Goal: Task Accomplishment & Management: Manage account settings

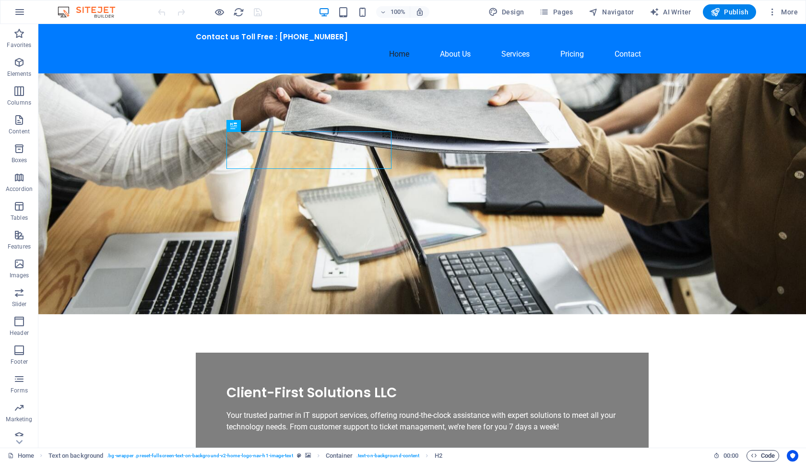
click at [767, 460] on span "Code" at bounding box center [763, 456] width 24 height 12
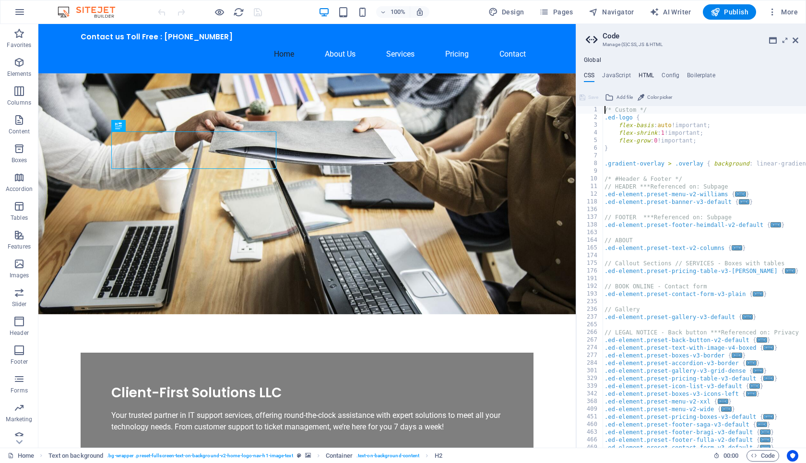
click at [648, 74] on h4 "HTML" at bounding box center [647, 77] width 16 height 11
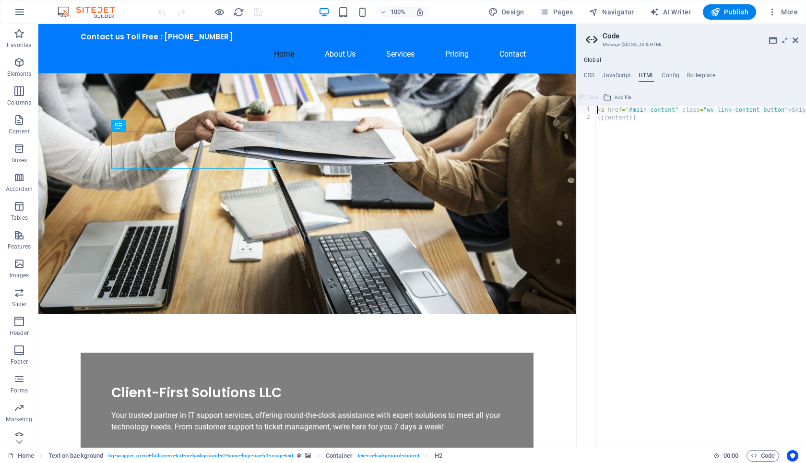
click at [598, 110] on div "< a href = "#main-content" class = "wv-link-content button" > Skip to main cont…" at bounding box center [737, 284] width 282 height 357
type textarea "<a href="#main-content" class="wv-link-content button">Skip to main content</a>"
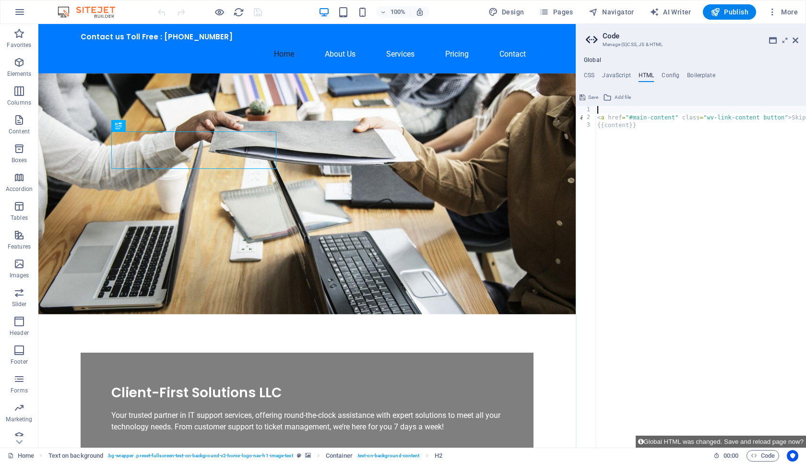
paste textarea "<!--End of Tawk.to Script-->"
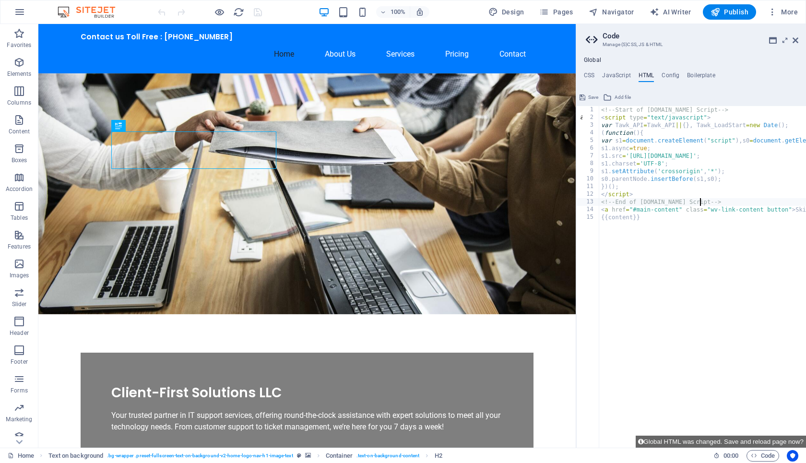
type textarea "<!--End of Tawk.to Script-->"
click at [276, 12] on div "100% Design Pages Navigator AI Writer Publish More" at bounding box center [479, 11] width 646 height 15
click at [254, 11] on icon "save" at bounding box center [258, 12] width 11 height 11
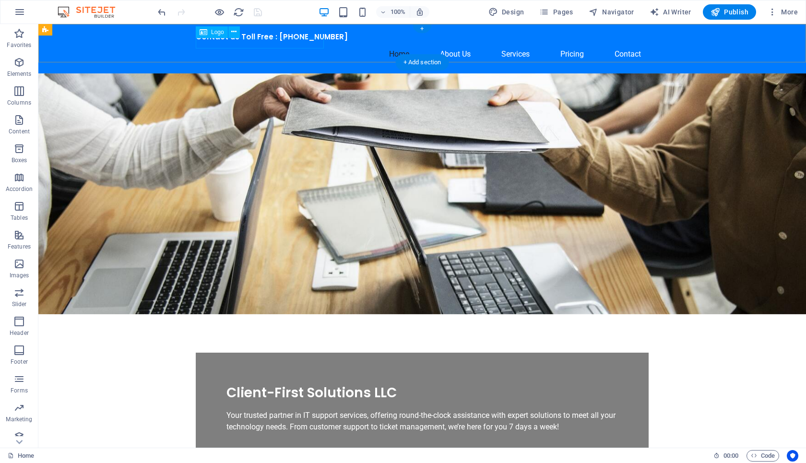
click at [254, 43] on div "Contact us Toll Free : 844-5864642" at bounding box center [422, 37] width 453 height 11
click at [237, 33] on button at bounding box center [234, 32] width 12 height 12
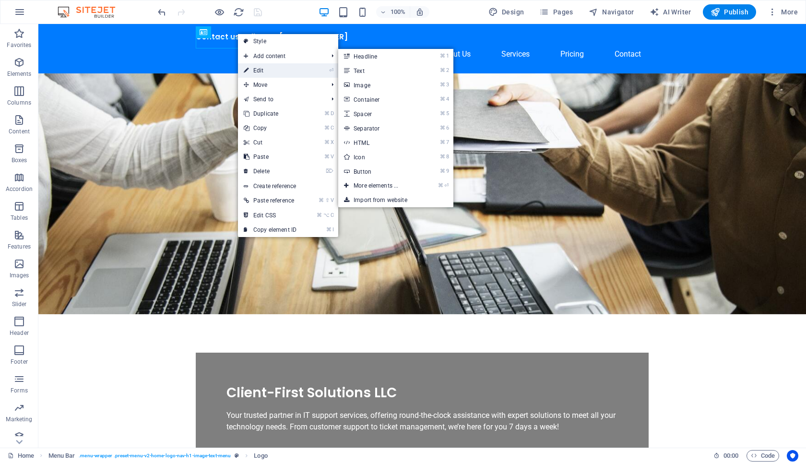
click at [267, 72] on link "⏎ Edit" at bounding box center [270, 70] width 64 height 14
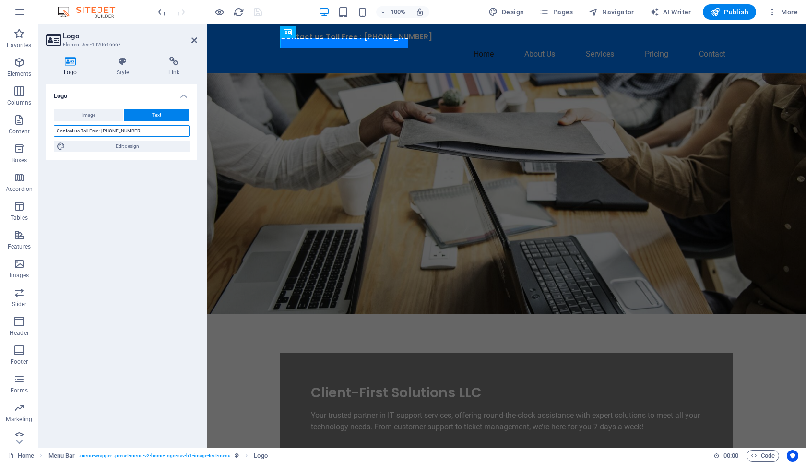
click at [120, 131] on input "Contact us Toll Free : 844-5864642" at bounding box center [122, 131] width 136 height 12
type input "Contact us Toll Free : [PHONE_NUMBER]"
click at [194, 43] on icon at bounding box center [195, 40] width 6 height 8
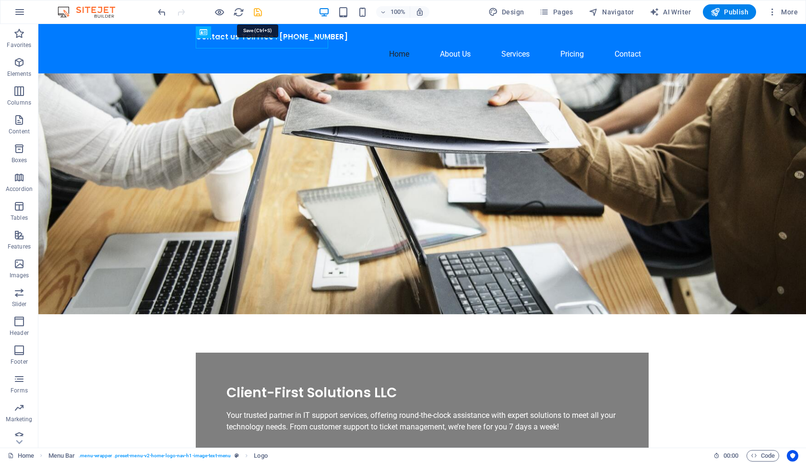
click at [258, 13] on icon "save" at bounding box center [258, 12] width 11 height 11
checkbox input "false"
click at [741, 11] on span "Publish" at bounding box center [730, 12] width 38 height 10
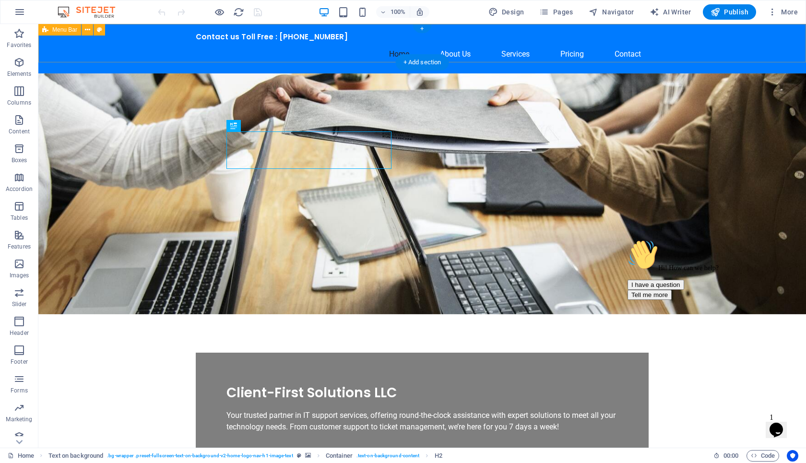
click at [528, 60] on div "Contact us Toll Free : [PHONE_NUMBER] Home About Us Services Pricing Contact" at bounding box center [422, 48] width 768 height 49
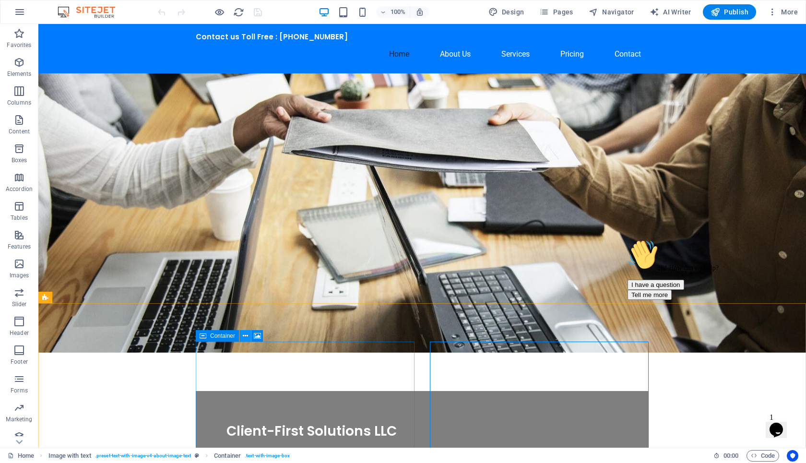
click at [246, 337] on icon at bounding box center [245, 336] width 5 height 10
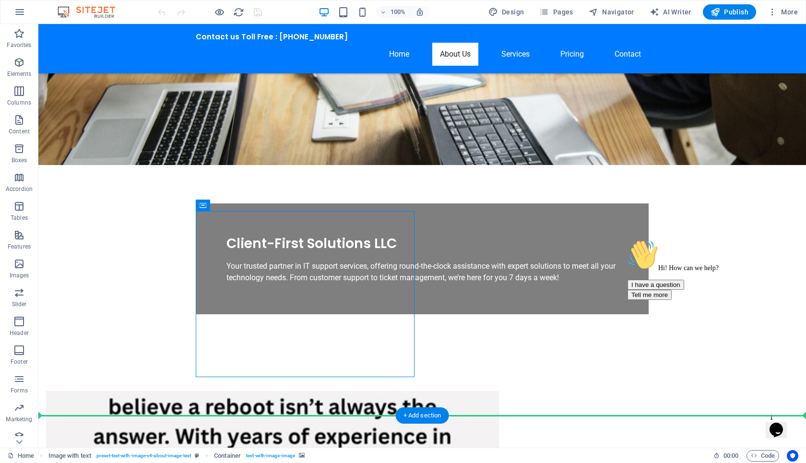
scroll to position [177, 0]
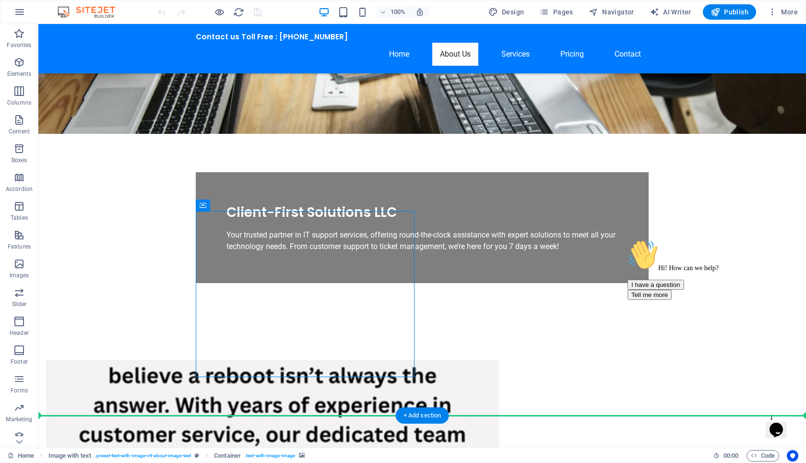
drag, startPoint x: 214, startPoint y: 365, endPoint x: 295, endPoint y: 418, distance: 97.1
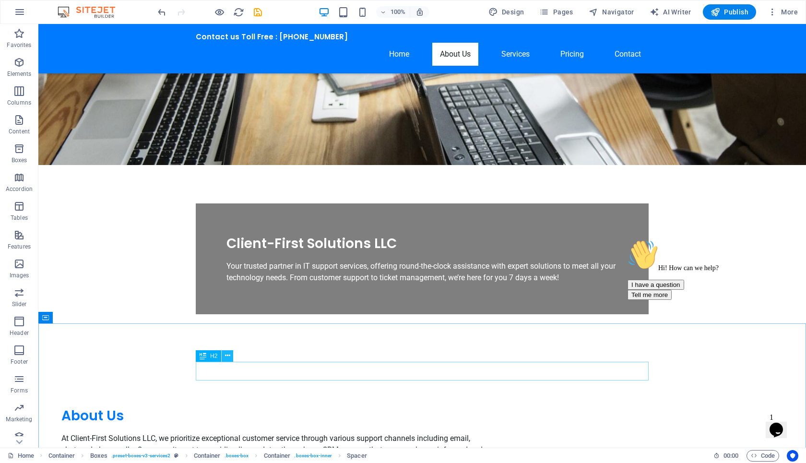
click at [227, 356] on icon at bounding box center [227, 356] width 5 height 10
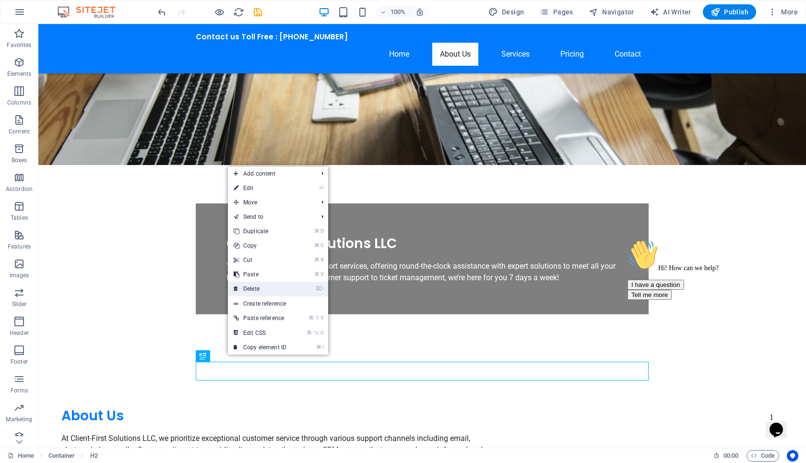
click at [284, 286] on link "⌦ Delete" at bounding box center [260, 289] width 64 height 14
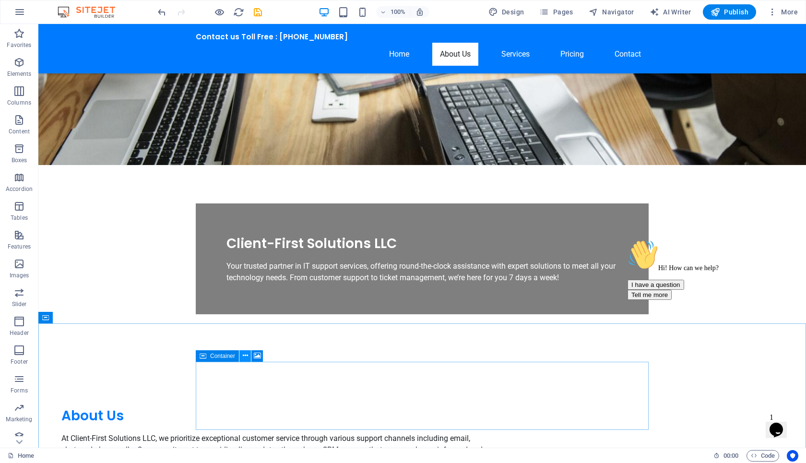
click at [245, 354] on icon at bounding box center [245, 356] width 5 height 10
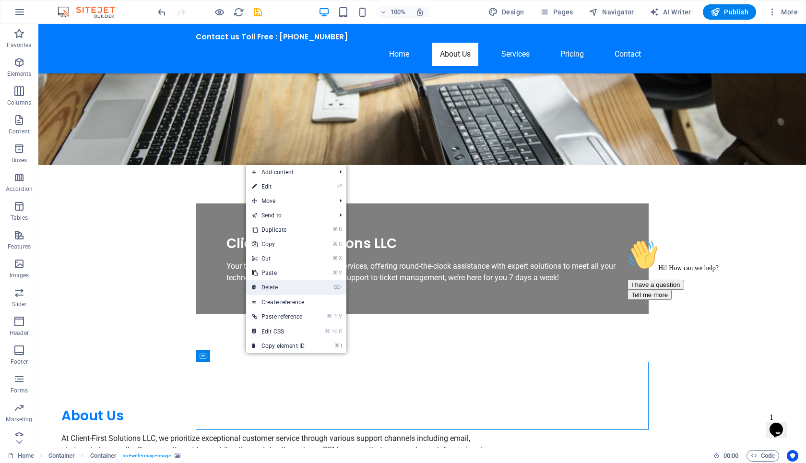
click at [277, 286] on link "⌦ Delete" at bounding box center [278, 287] width 64 height 14
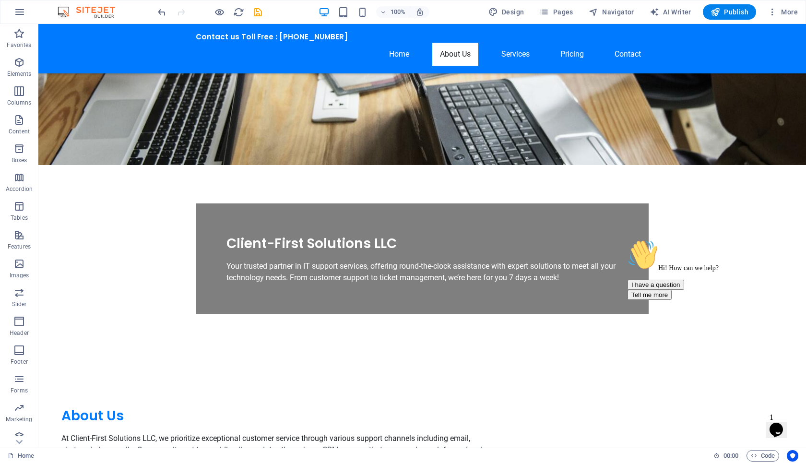
click at [265, 13] on div "100% Design Pages Navigator AI Writer Publish More" at bounding box center [479, 11] width 646 height 15
click at [254, 14] on icon "save" at bounding box center [258, 12] width 11 height 11
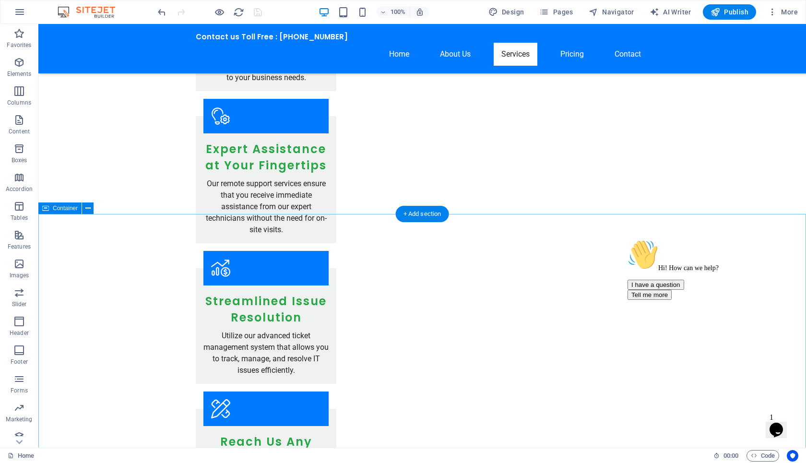
scroll to position [841, 0]
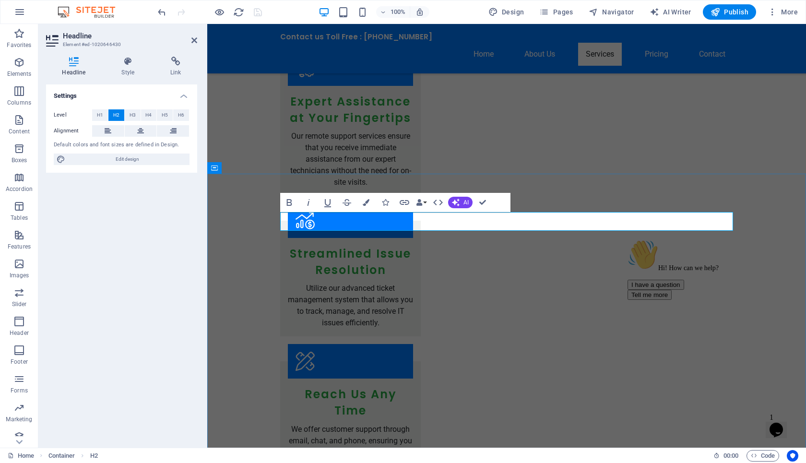
drag, startPoint x: 505, startPoint y: 216, endPoint x: 401, endPoint y: 217, distance: 103.2
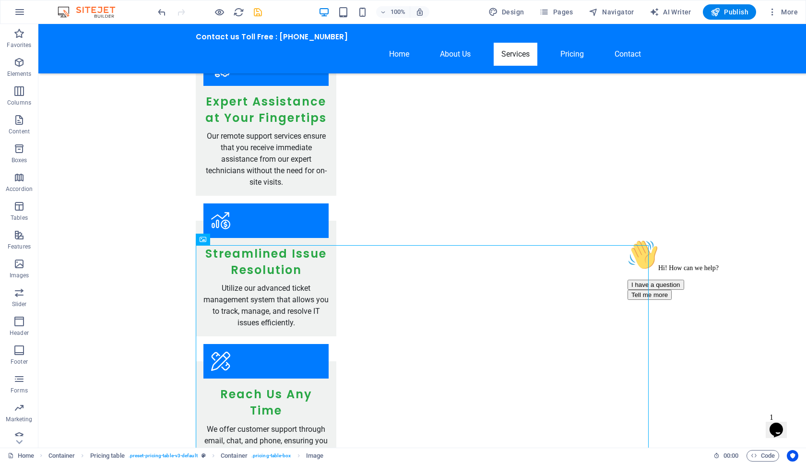
click at [257, 12] on icon "save" at bounding box center [258, 12] width 11 height 11
checkbox input "false"
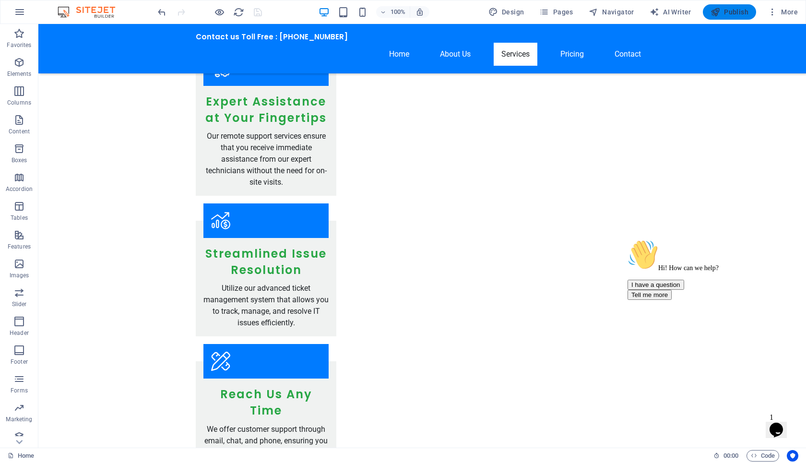
click at [730, 16] on span "Publish" at bounding box center [730, 12] width 38 height 10
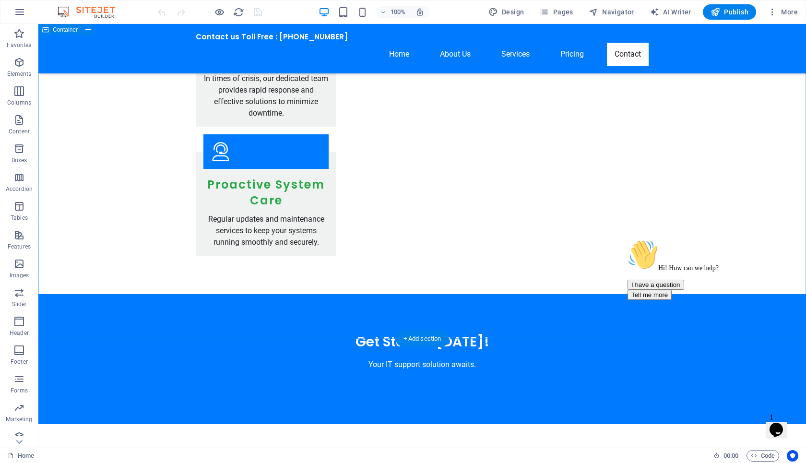
scroll to position [1746, 0]
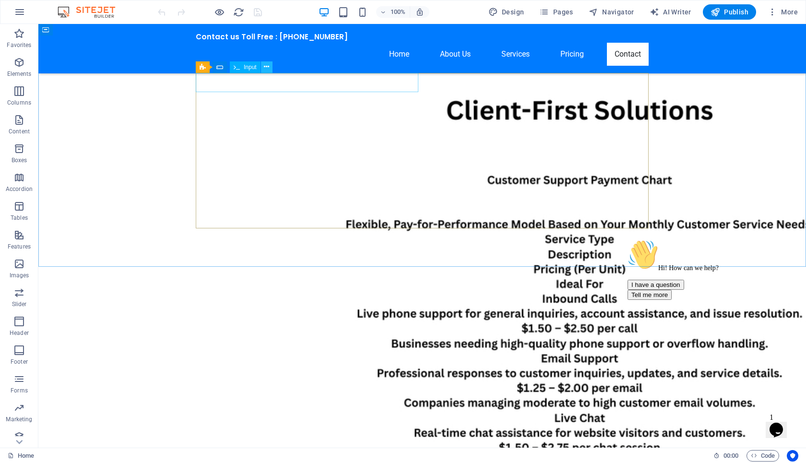
click at [266, 68] on icon at bounding box center [266, 67] width 5 height 10
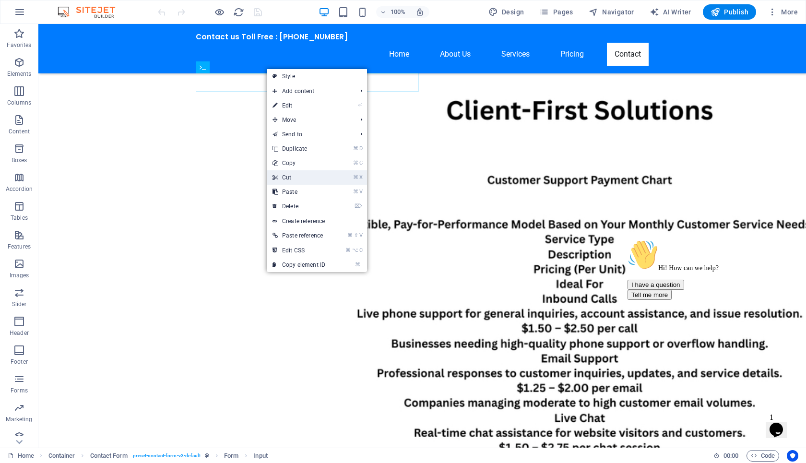
click at [307, 178] on link "⌘ X Cut" at bounding box center [299, 177] width 64 height 14
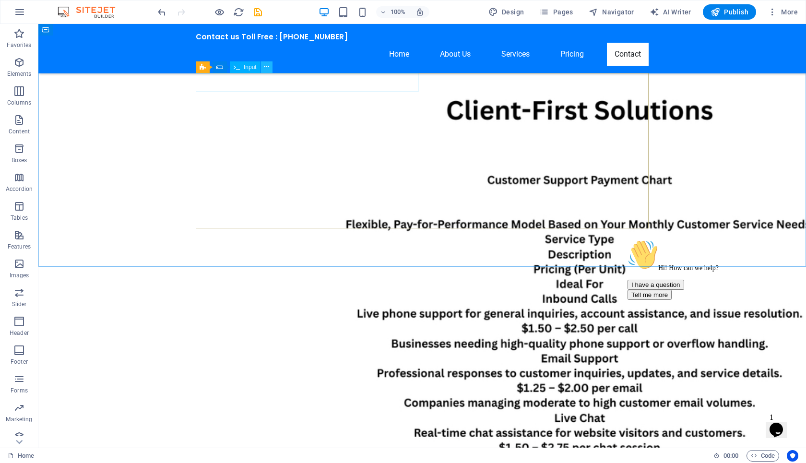
click at [263, 67] on button at bounding box center [267, 67] width 12 height 12
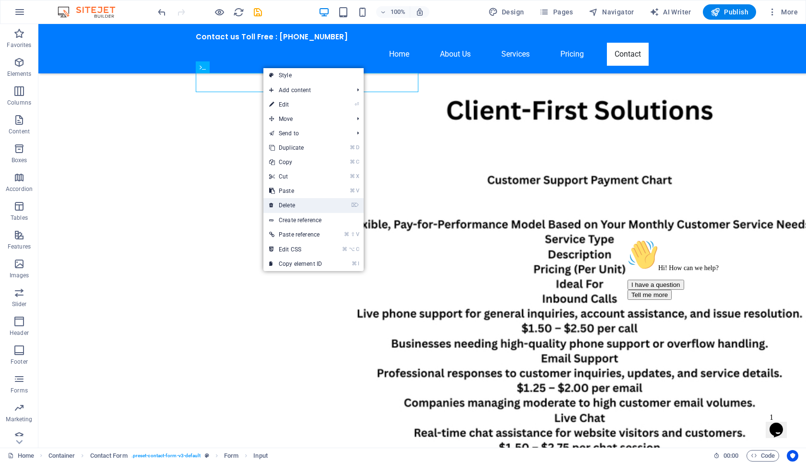
click at [299, 198] on link "⌦ Delete" at bounding box center [296, 205] width 64 height 14
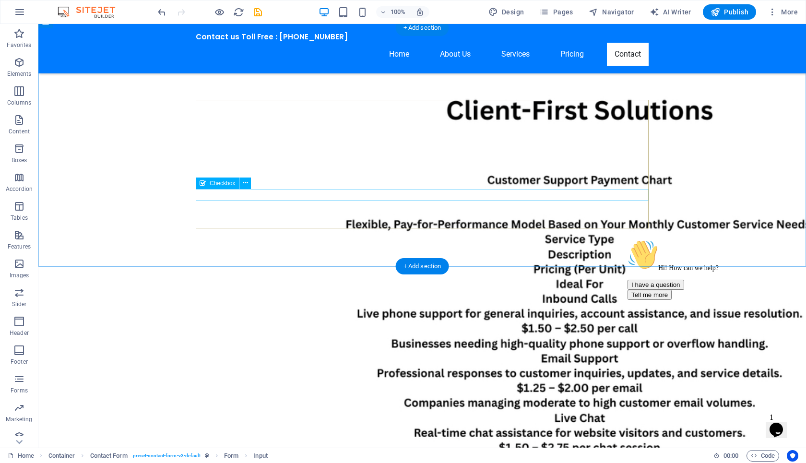
scroll to position [1720, 0]
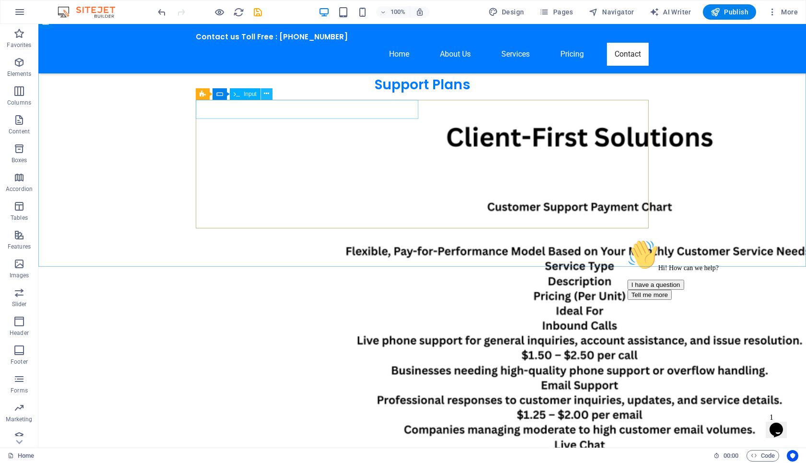
click at [266, 96] on icon at bounding box center [266, 94] width 5 height 10
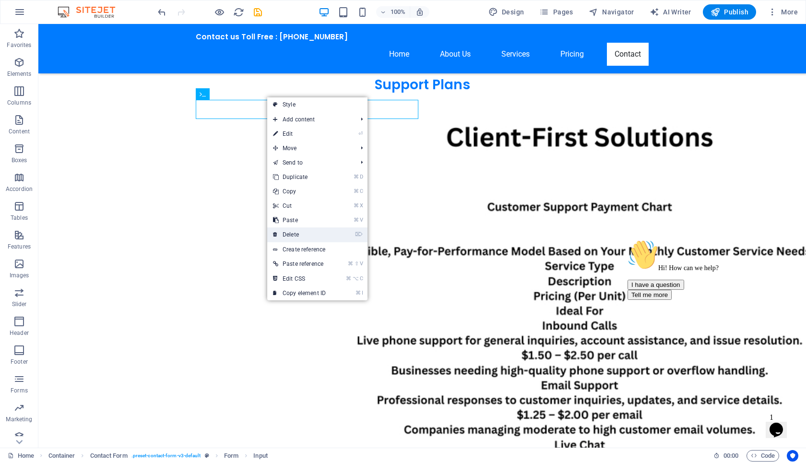
click at [315, 234] on link "⌦ Delete" at bounding box center [299, 235] width 64 height 14
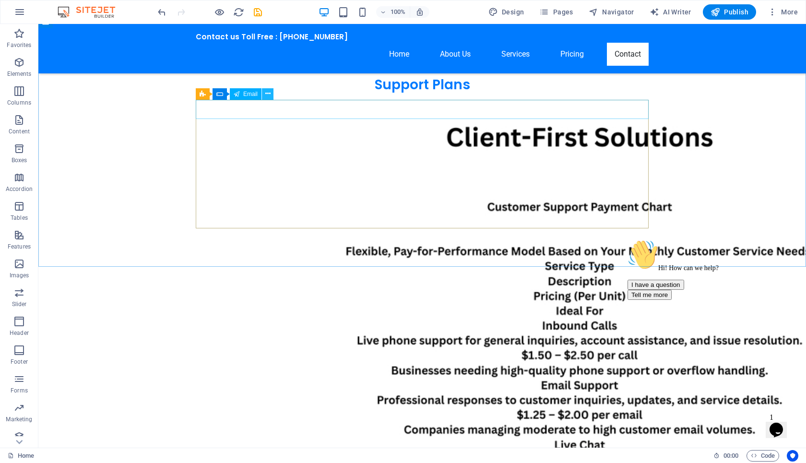
click at [265, 96] on icon at bounding box center [267, 94] width 5 height 10
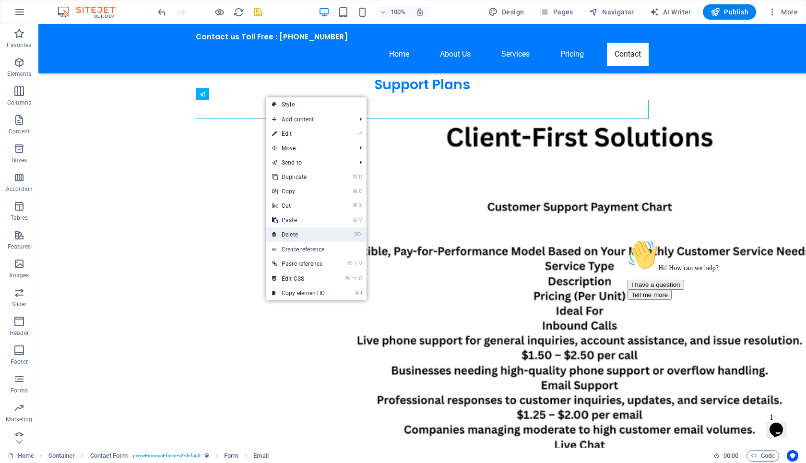
click at [304, 241] on link "⌦ Delete" at bounding box center [298, 235] width 64 height 14
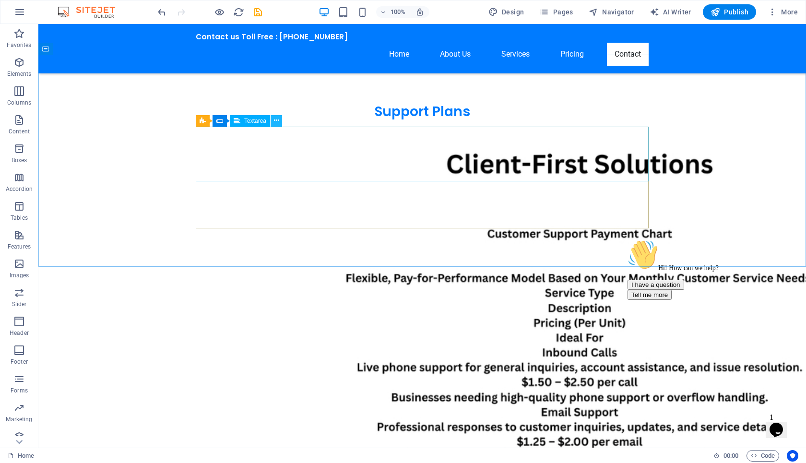
click at [278, 123] on icon at bounding box center [276, 121] width 5 height 10
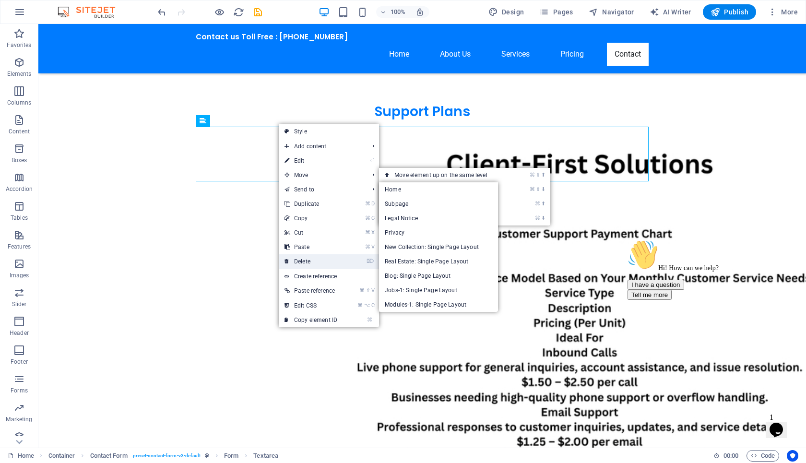
click at [310, 262] on link "⌦ Delete" at bounding box center [311, 261] width 64 height 14
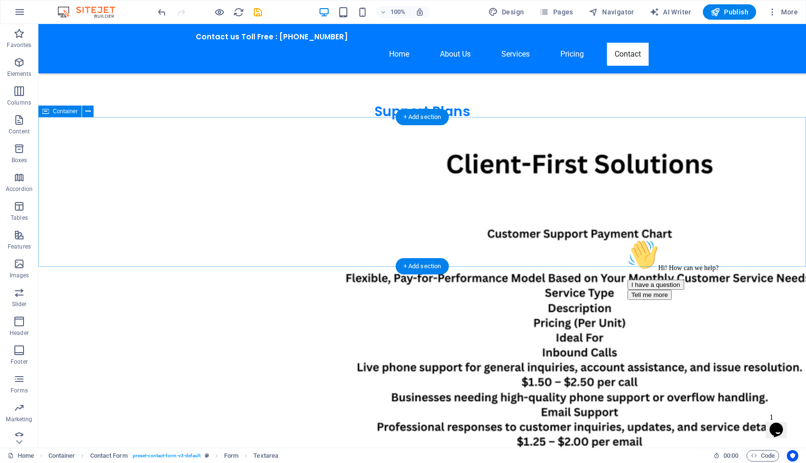
scroll to position [1630, 0]
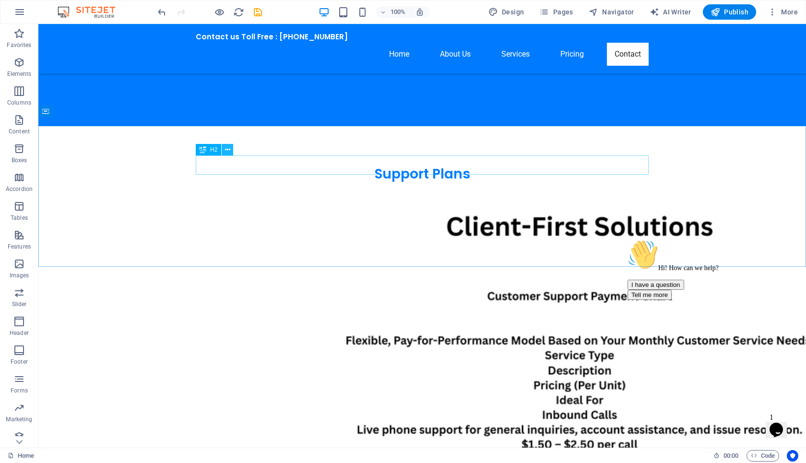
click at [230, 151] on button at bounding box center [228, 150] width 12 height 12
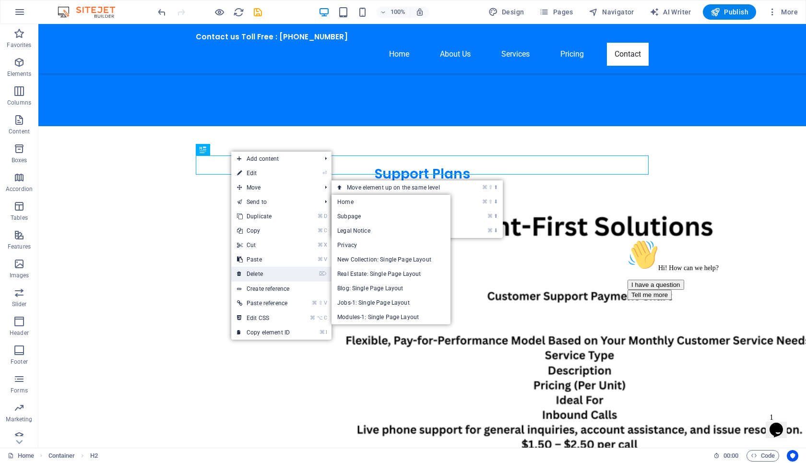
click at [280, 276] on link "⌦ Delete" at bounding box center [263, 274] width 64 height 14
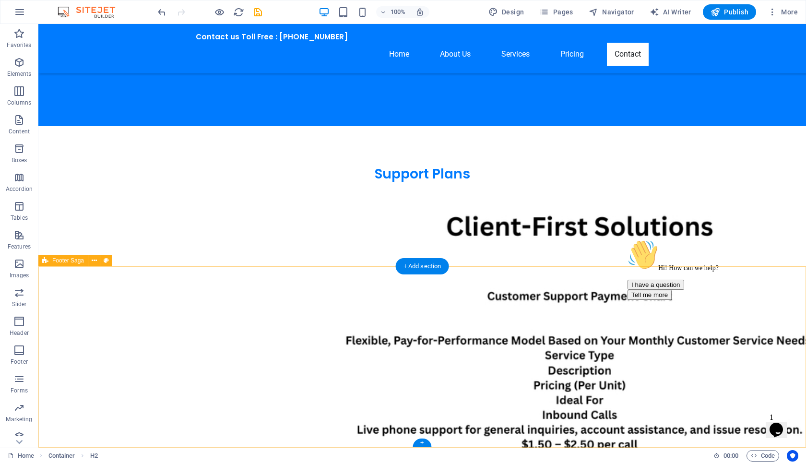
scroll to position [1611, 0]
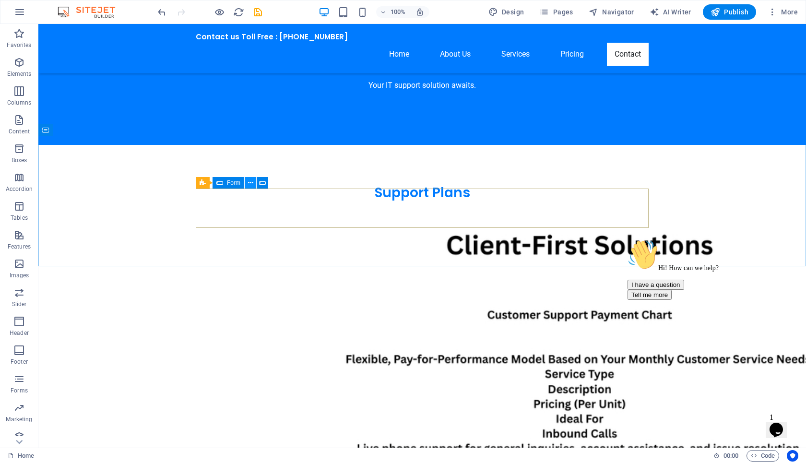
click at [253, 183] on button at bounding box center [251, 183] width 12 height 12
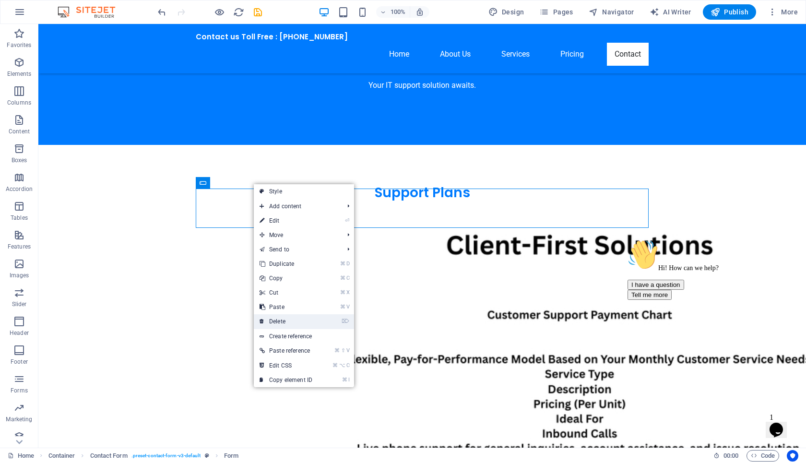
click at [292, 324] on link "⌦ Delete" at bounding box center [286, 321] width 64 height 14
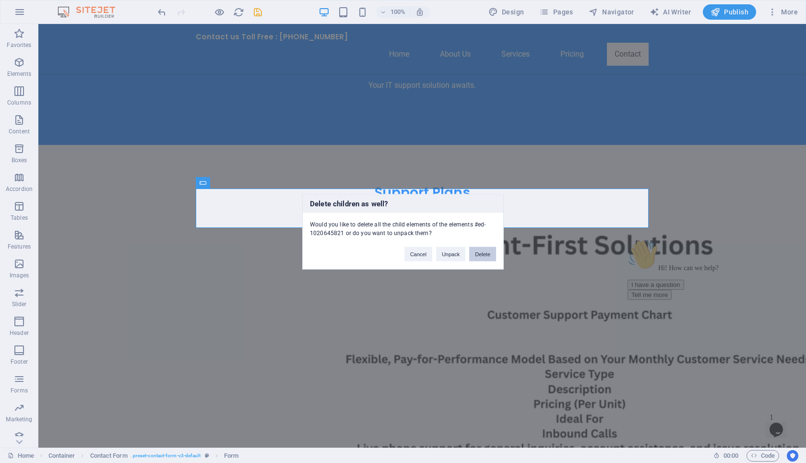
click at [481, 255] on button "Delete" at bounding box center [482, 254] width 27 height 14
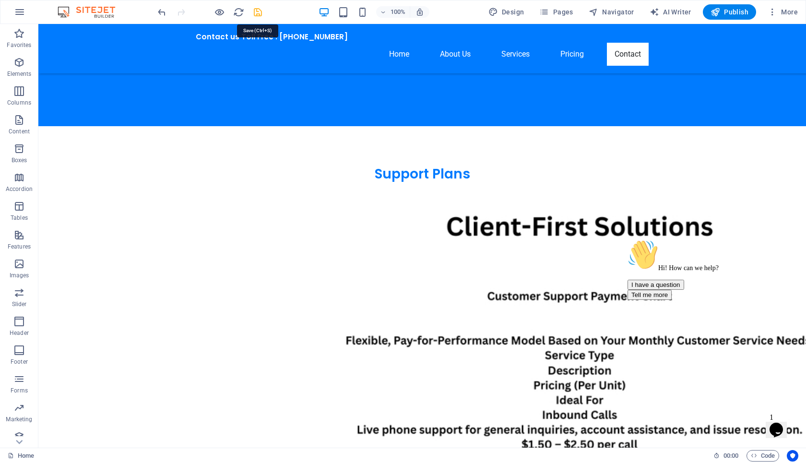
click at [256, 12] on icon "save" at bounding box center [258, 12] width 11 height 11
click at [87, 116] on icon at bounding box center [87, 112] width 5 height 10
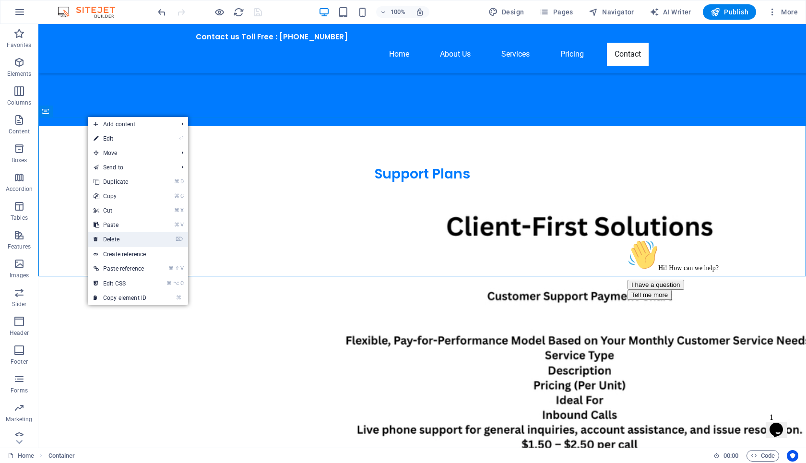
click at [132, 240] on link "⌦ Delete" at bounding box center [120, 239] width 64 height 14
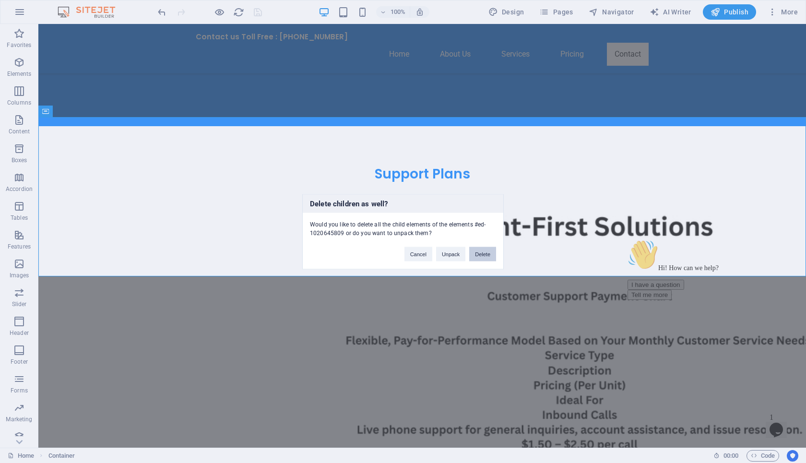
click at [493, 251] on button "Delete" at bounding box center [482, 254] width 27 height 14
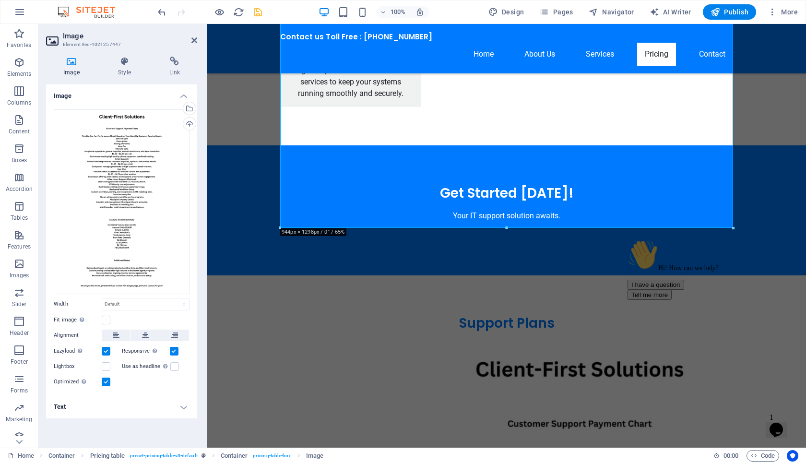
click at [673, 251] on div "Hi! How can we help? I have a question Tell me more" at bounding box center [714, 270] width 173 height 60
click at [195, 43] on icon at bounding box center [195, 40] width 6 height 8
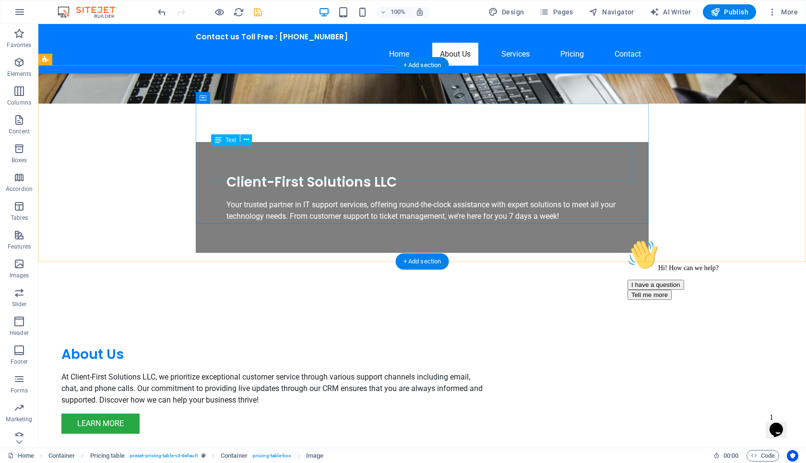
scroll to position [0, 0]
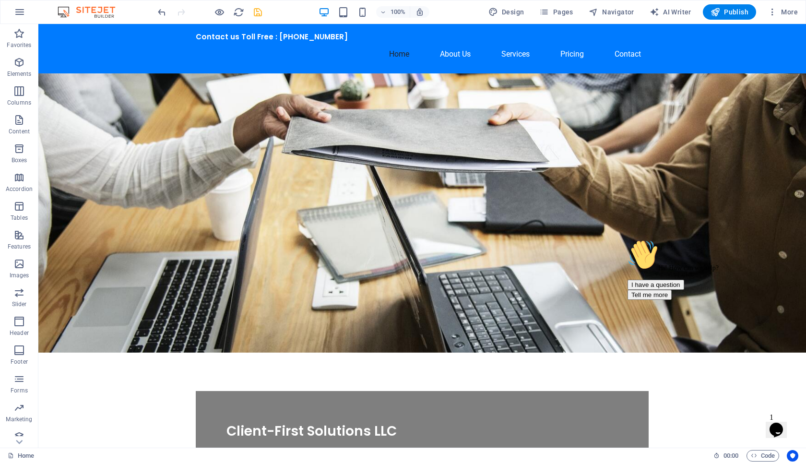
click at [256, 12] on icon "save" at bounding box center [258, 12] width 11 height 11
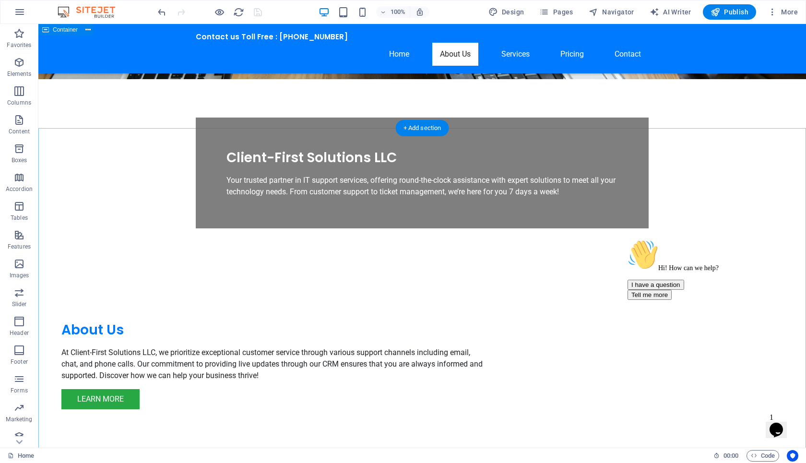
scroll to position [238, 0]
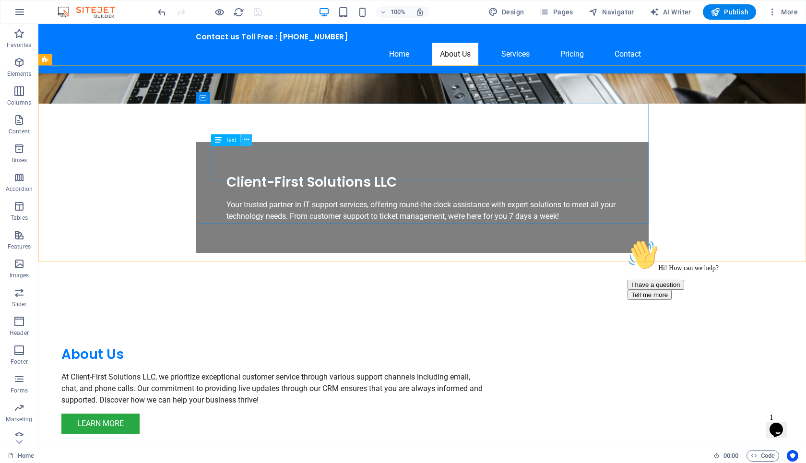
click at [249, 139] on icon at bounding box center [246, 140] width 5 height 10
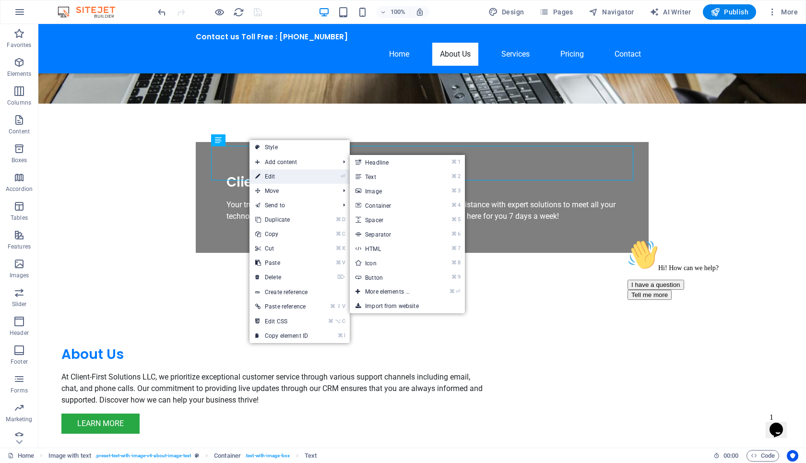
click at [280, 177] on link "⏎ Edit" at bounding box center [282, 176] width 64 height 14
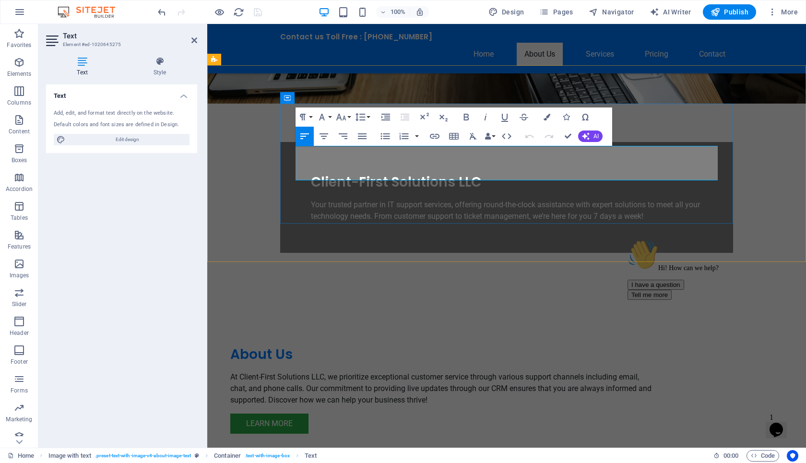
click at [396, 372] on p "At Client-First Solutions LLC, we prioritize exceptional customer service throu…" at bounding box center [441, 389] width 422 height 35
click at [254, 291] on div "About Us At Client-First Solutions LLC, We realiazi a Reboot is not always the …" at bounding box center [506, 389] width 599 height 196
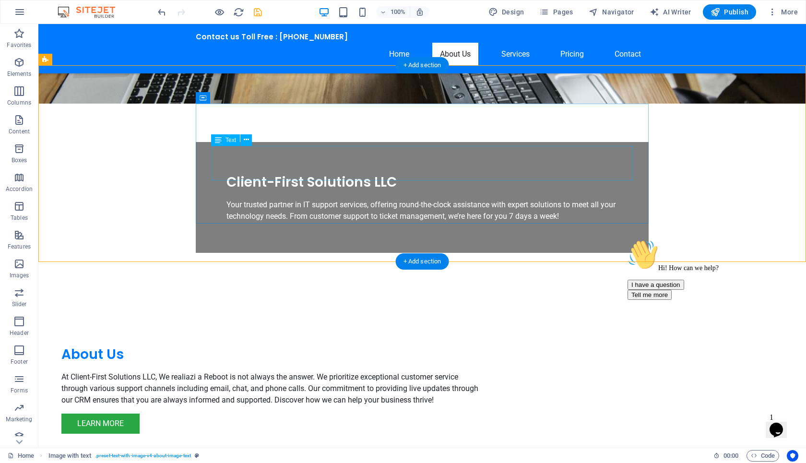
click at [339, 372] on div "At Client-First Solutions LLC, We realiazi a Reboot is not always the answer. W…" at bounding box center [272, 389] width 422 height 35
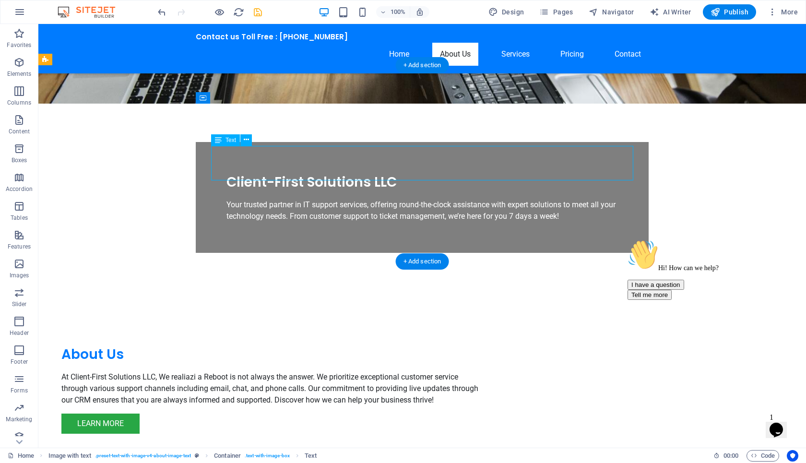
click at [339, 372] on div "At Client-First Solutions LLC, We realiazi a Reboot is not always the answer. W…" at bounding box center [272, 389] width 422 height 35
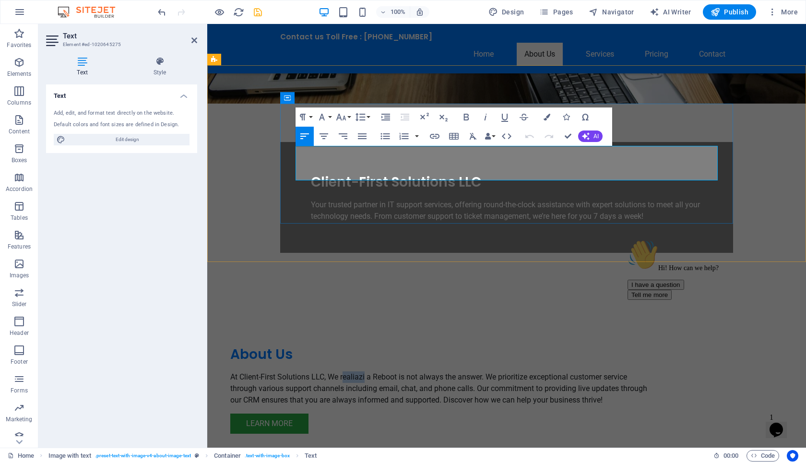
drag, startPoint x: 408, startPoint y: 153, endPoint x: 430, endPoint y: 153, distance: 22.1
click at [431, 372] on p "At Client-First Solutions LLC, We realiazi a Reboot is not always the answer. W…" at bounding box center [441, 389] width 422 height 35
click at [423, 414] on div "Learn More" at bounding box center [441, 424] width 422 height 20
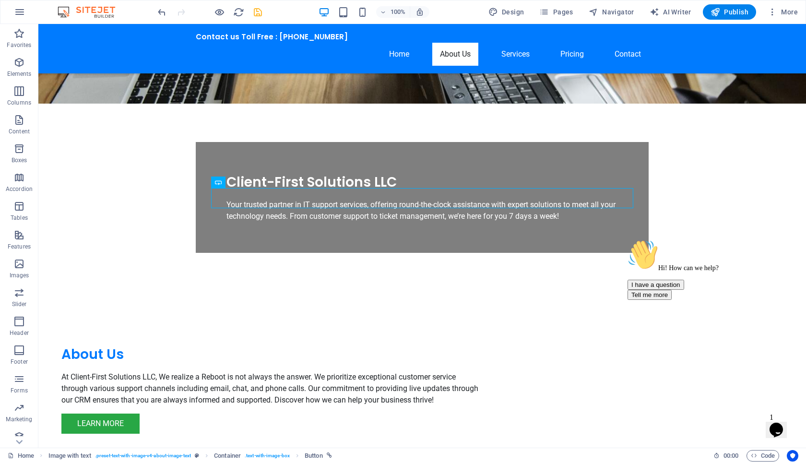
click at [264, 12] on div "100% Design Pages Navigator AI Writer Publish More" at bounding box center [479, 11] width 646 height 15
click at [255, 11] on icon "save" at bounding box center [258, 12] width 11 height 11
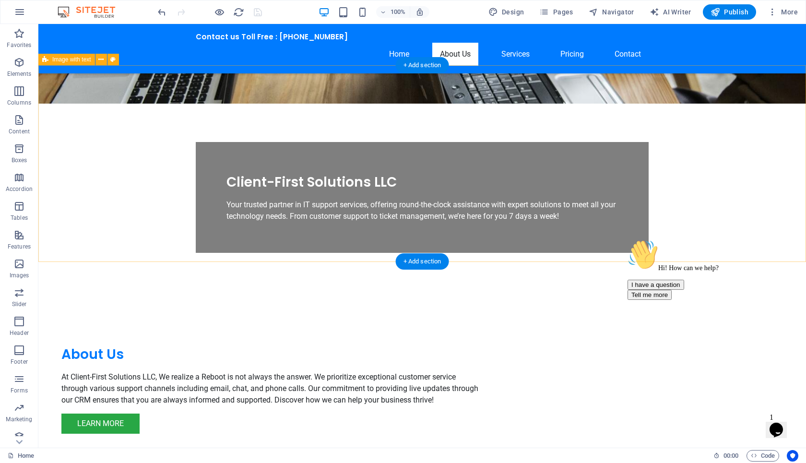
click at [125, 291] on div "About Us At Client-First Solutions LLC, We realize a Reboot is not always the a…" at bounding box center [422, 389] width 768 height 196
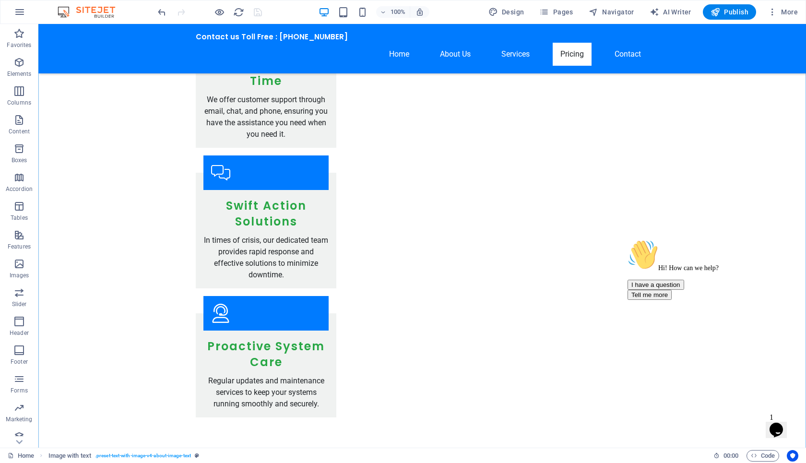
scroll to position [1481, 0]
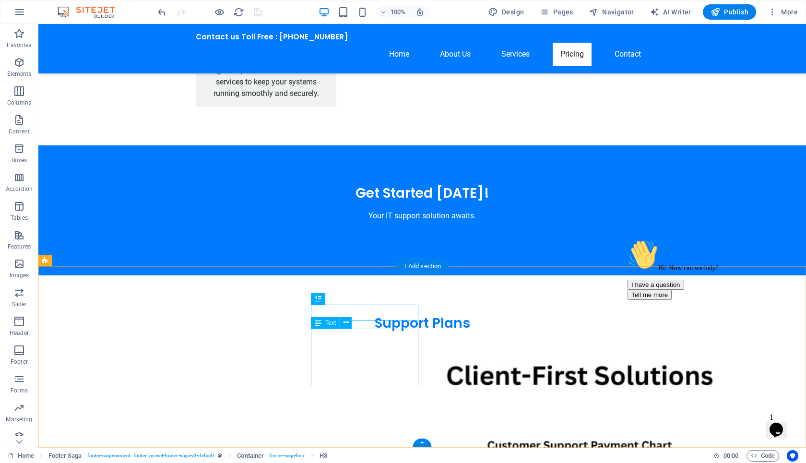
click at [344, 323] on icon at bounding box center [346, 323] width 5 height 10
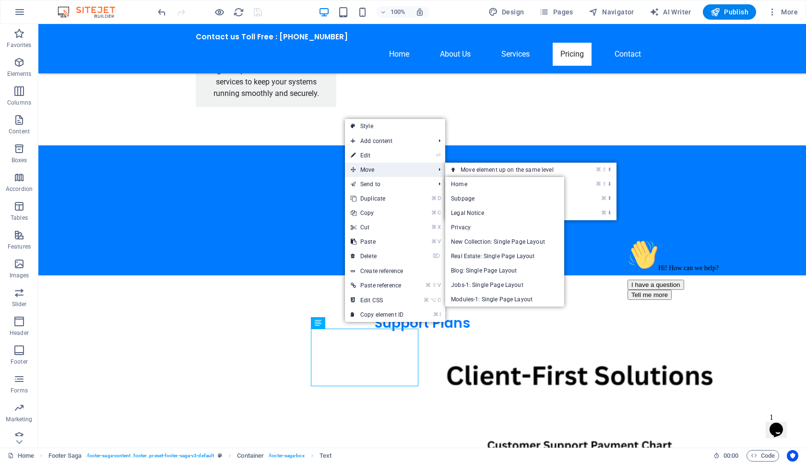
click at [378, 164] on span "Move" at bounding box center [388, 170] width 86 height 14
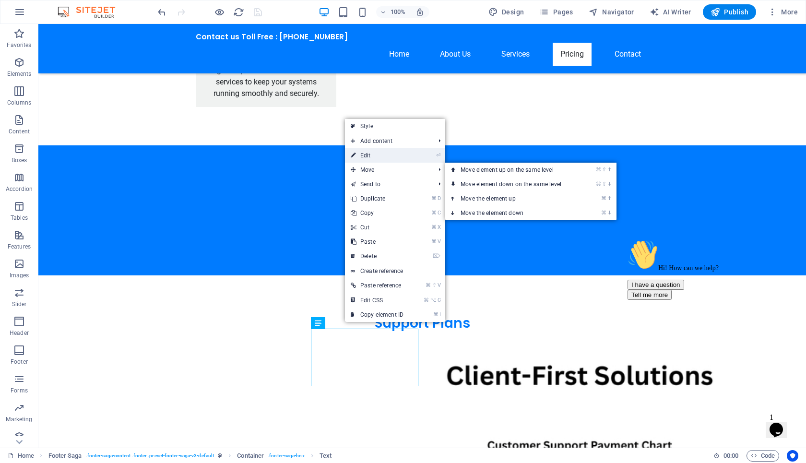
click at [381, 156] on link "⏎ Edit" at bounding box center [377, 155] width 64 height 14
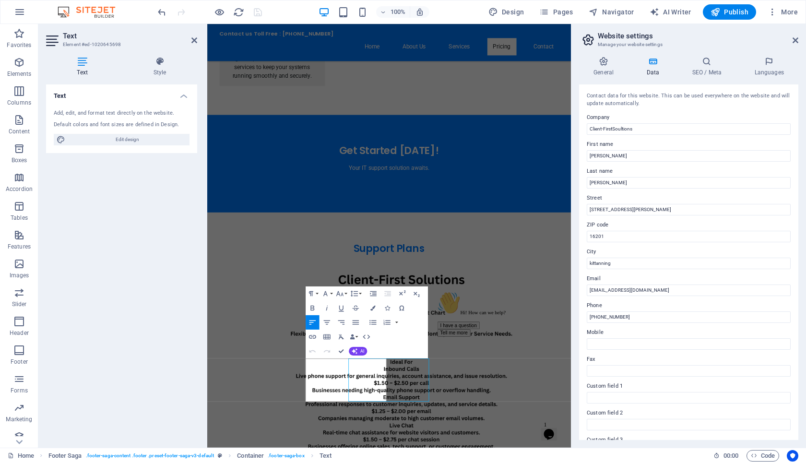
scroll to position [1339, 0]
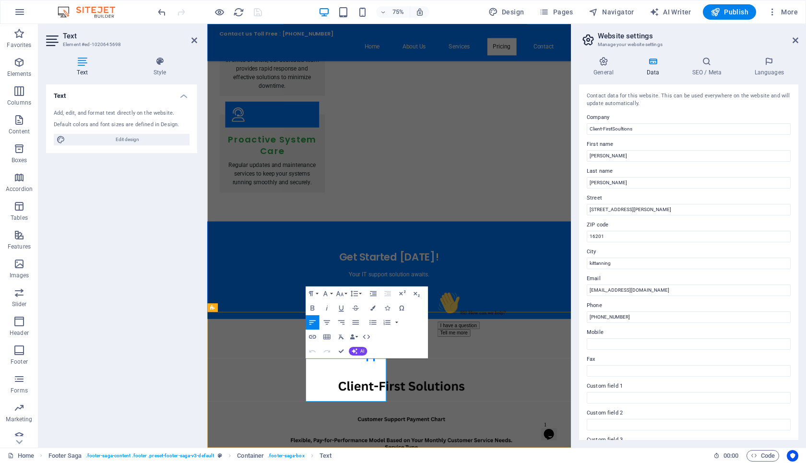
click at [613, 206] on input "[STREET_ADDRESS][PERSON_NAME]" at bounding box center [689, 210] width 204 height 12
click at [601, 212] on input "[STREET_ADDRESS][PERSON_NAME]" at bounding box center [689, 210] width 204 height 12
type input "116 Rebecaa str"
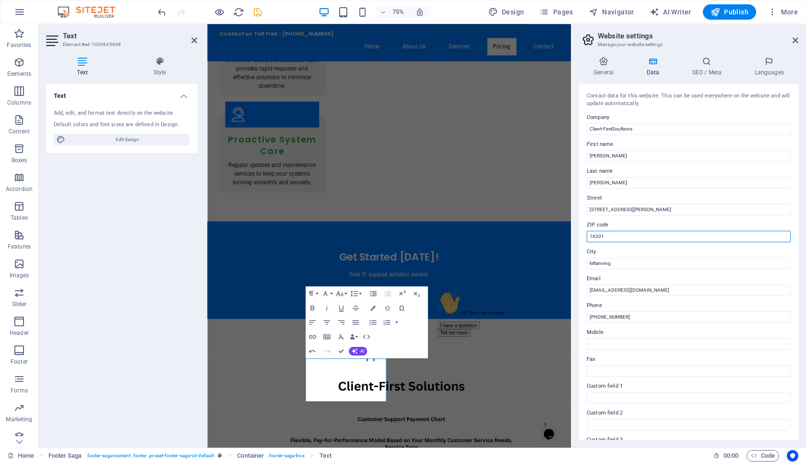
click at [634, 233] on input "16201" at bounding box center [689, 237] width 204 height 12
click at [593, 265] on input "kittanning" at bounding box center [689, 264] width 204 height 12
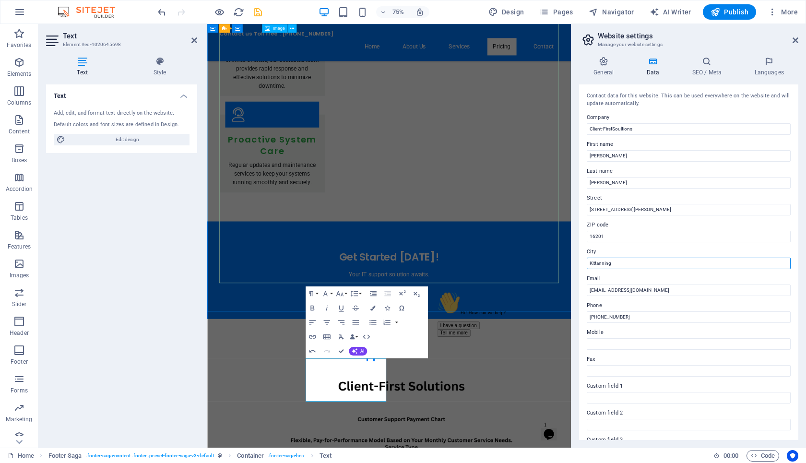
type input "Kittanning"
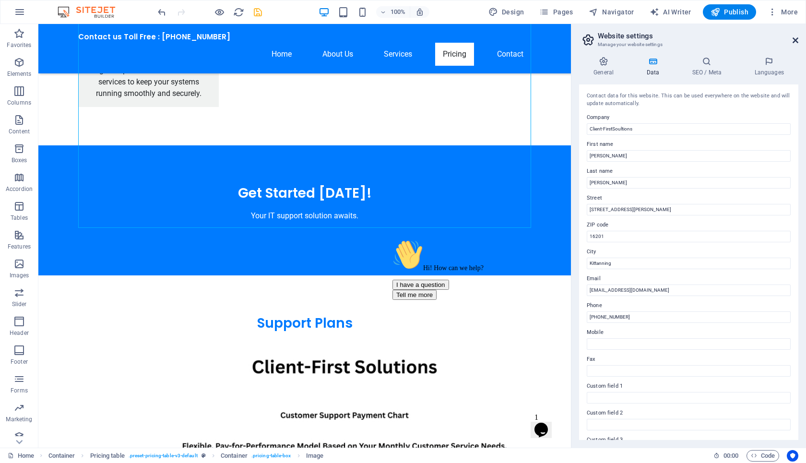
click at [795, 39] on icon at bounding box center [796, 40] width 6 height 8
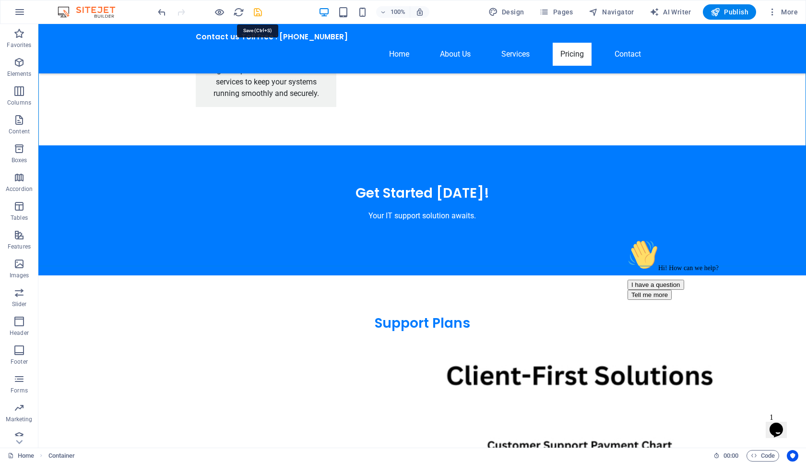
click at [253, 13] on icon "save" at bounding box center [258, 12] width 11 height 11
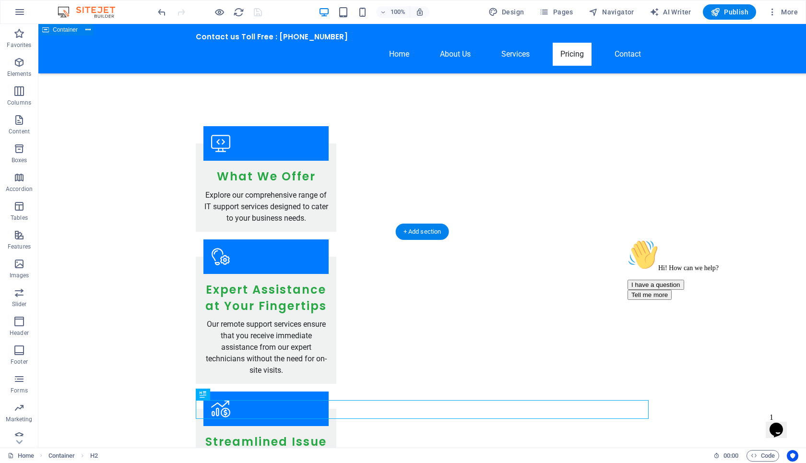
scroll to position [1067, 0]
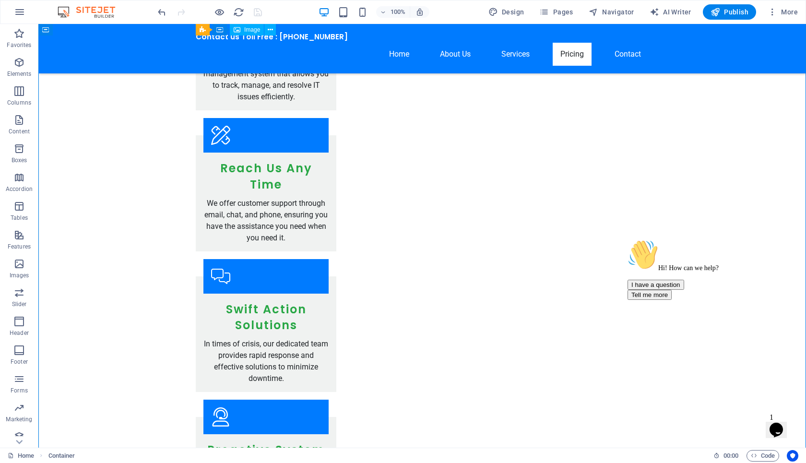
drag, startPoint x: 385, startPoint y: 167, endPoint x: 465, endPoint y: 165, distance: 80.2
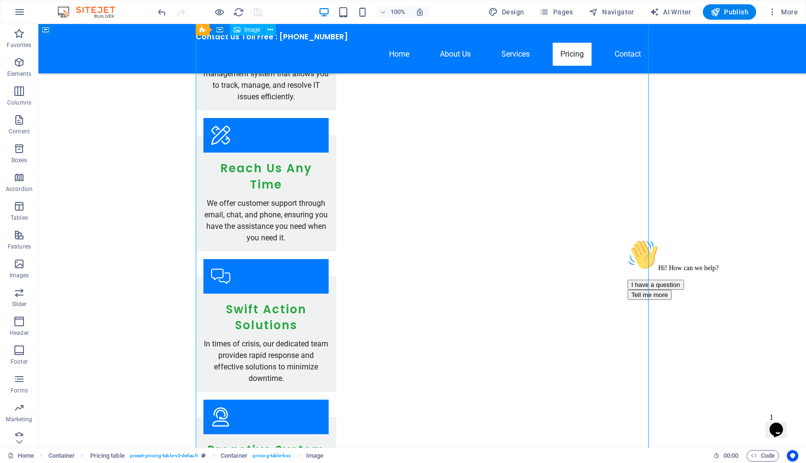
drag, startPoint x: 465, startPoint y: 165, endPoint x: 376, endPoint y: 170, distance: 89.0
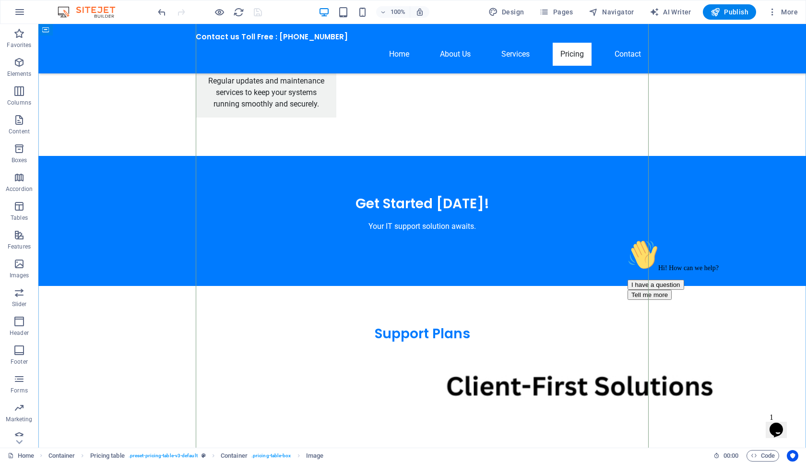
scroll to position [1481, 0]
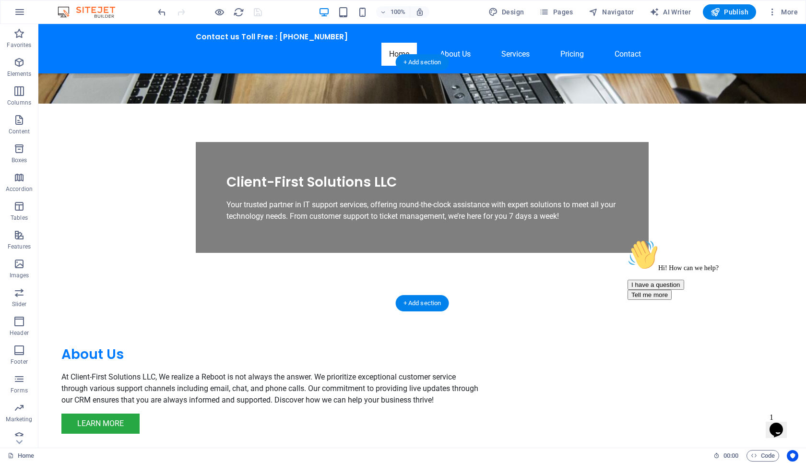
scroll to position [0, 0]
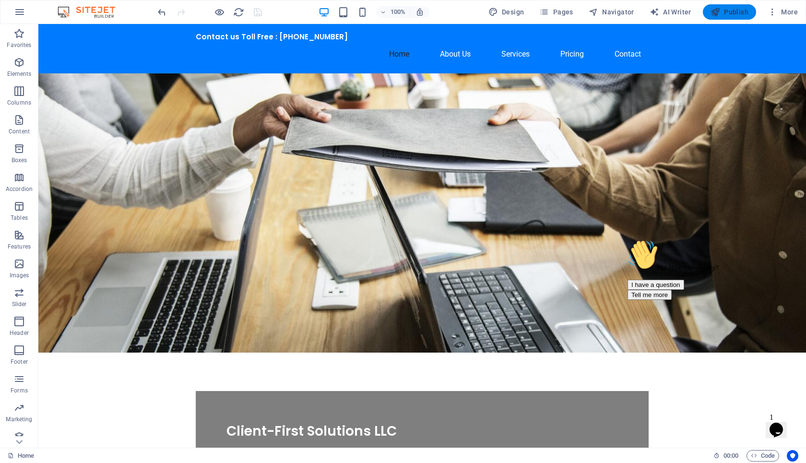
click at [720, 18] on button "Publish" at bounding box center [729, 11] width 53 height 15
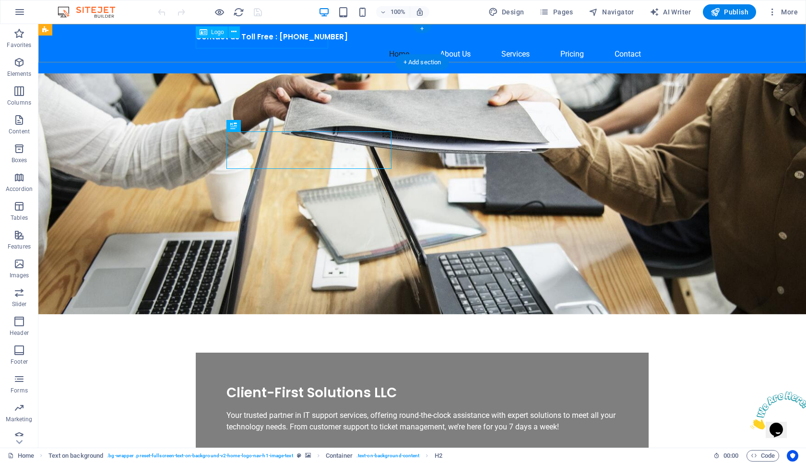
click at [311, 43] on div "Contact us Toll Free : [PHONE_NUMBER]" at bounding box center [422, 37] width 453 height 11
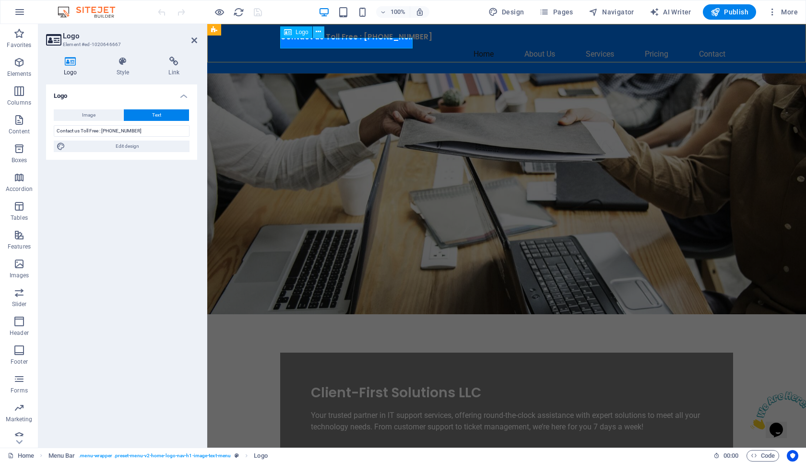
click at [321, 34] on button at bounding box center [319, 32] width 12 height 12
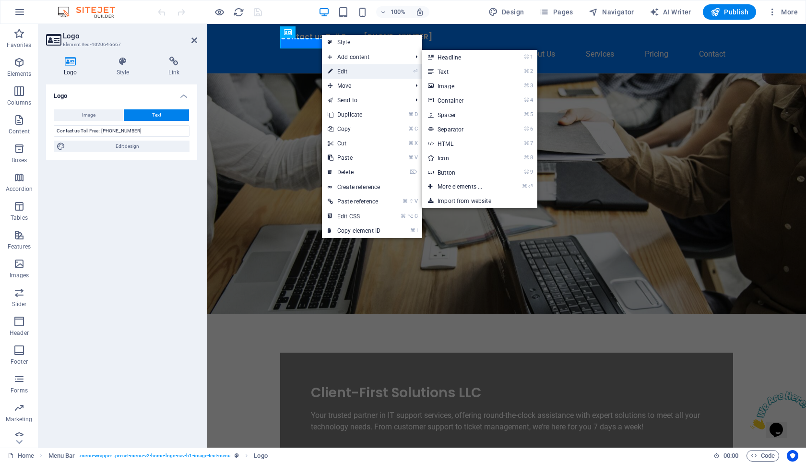
click at [343, 68] on link "⏎ Edit" at bounding box center [354, 71] width 64 height 14
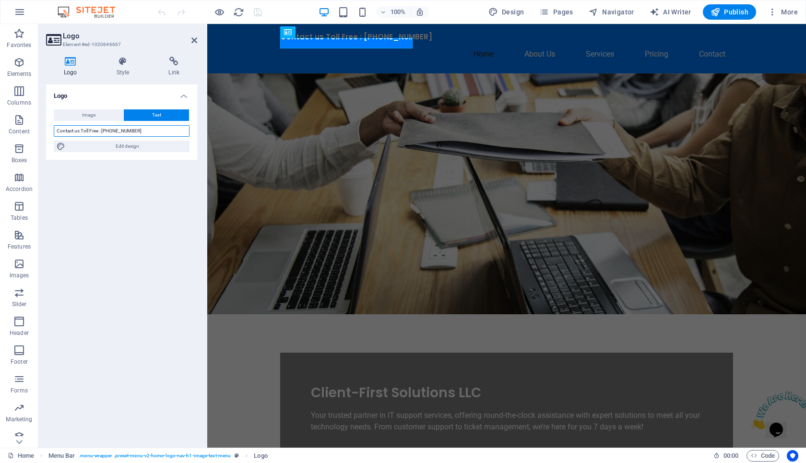
click at [179, 136] on input "Contact us Toll Free : [PHONE_NUMBER]" at bounding box center [122, 131] width 136 height 12
click at [190, 38] on h2 "Logo" at bounding box center [130, 36] width 134 height 9
click at [199, 39] on aside "Logo Element #ed-1020646667 Logo Style Link Logo Image Text Drag files here, cl…" at bounding box center [122, 236] width 169 height 424
click at [195, 42] on icon at bounding box center [195, 40] width 6 height 8
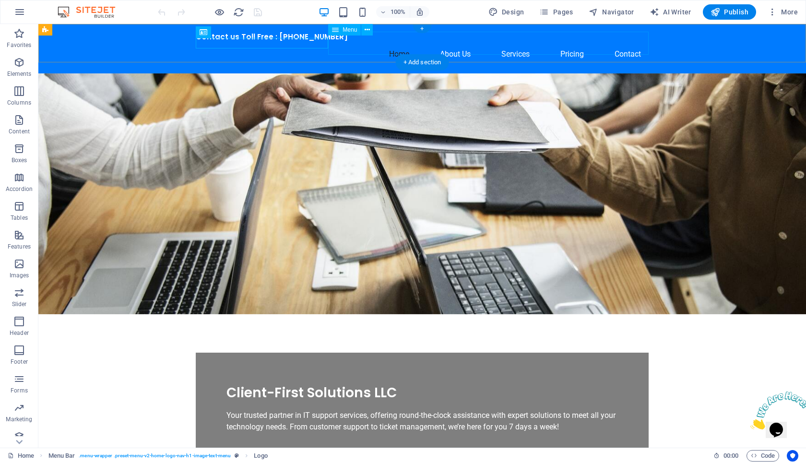
click at [451, 43] on nav "Home About Us Services Pricing Contact" at bounding box center [422, 54] width 453 height 23
click at [282, 43] on nav "Home About Us Services Pricing Contact" at bounding box center [422, 54] width 453 height 23
select select
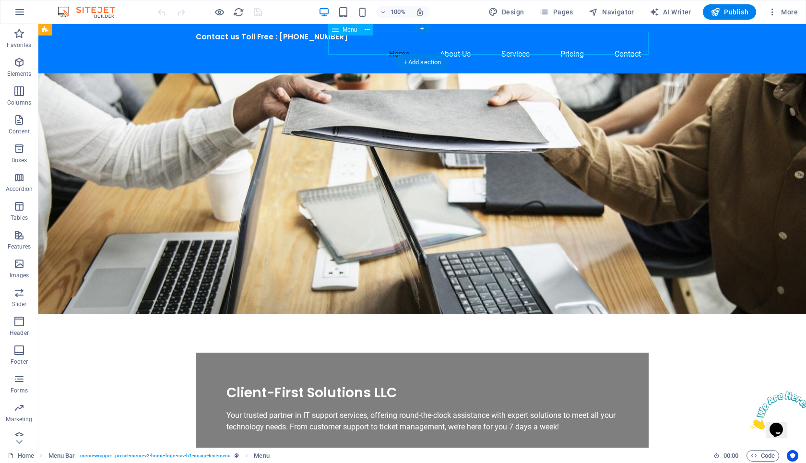
select select
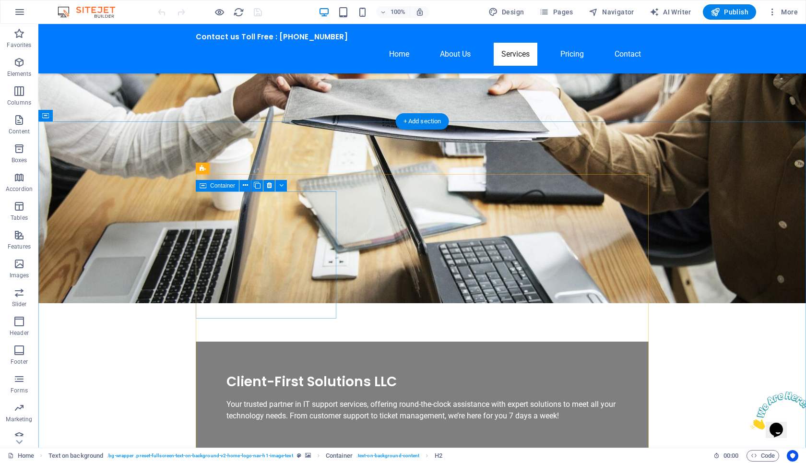
scroll to position [414, 0]
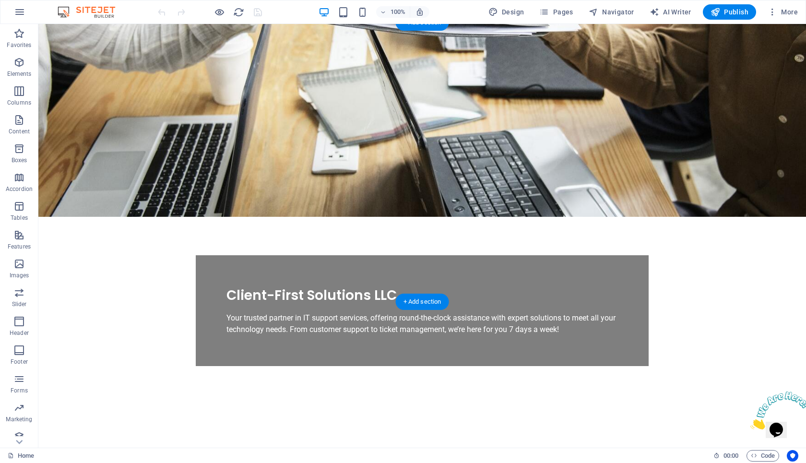
scroll to position [0, 0]
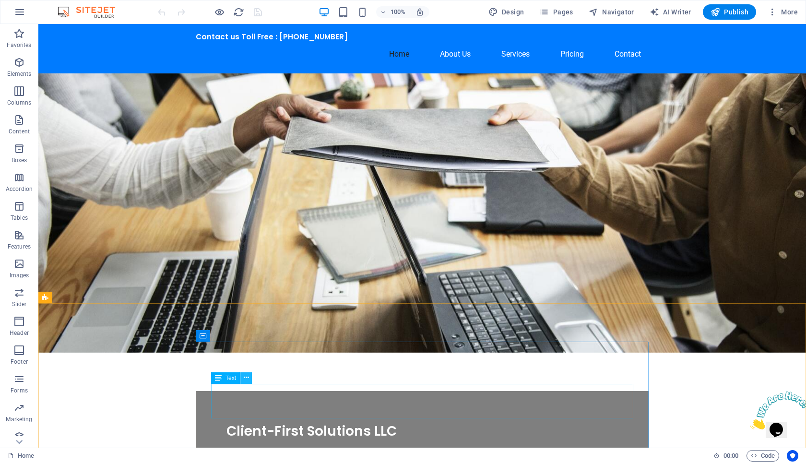
click at [248, 380] on icon at bounding box center [246, 378] width 5 height 10
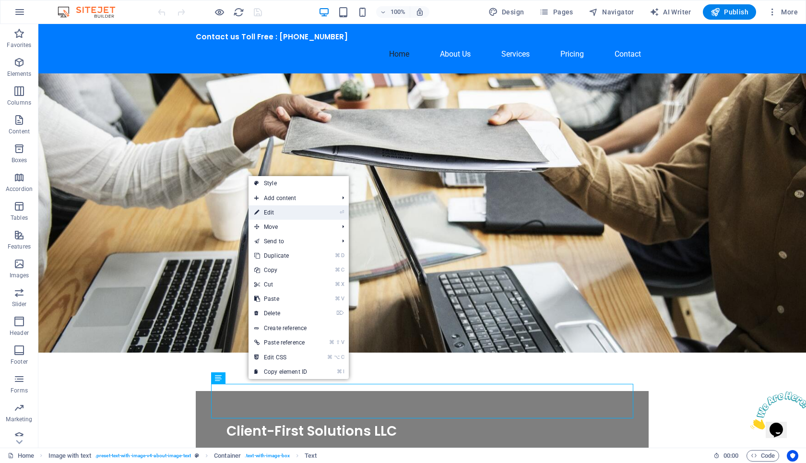
click at [290, 213] on link "⏎ Edit" at bounding box center [281, 212] width 64 height 14
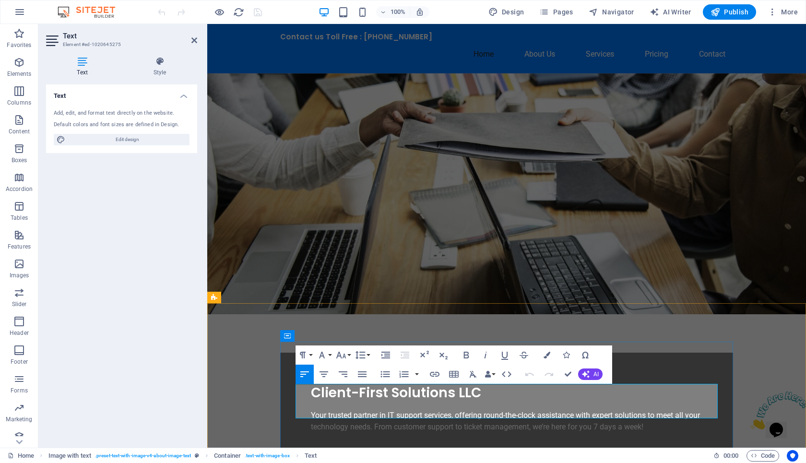
drag, startPoint x: 327, startPoint y: 388, endPoint x: 546, endPoint y: 402, distance: 219.8
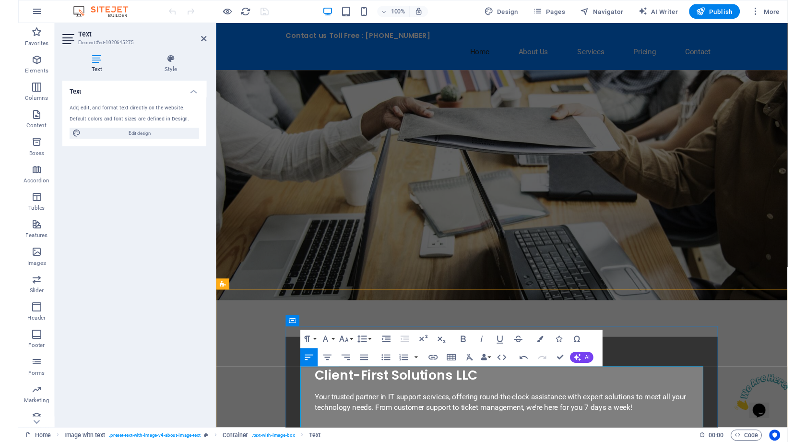
scroll to position [223, 0]
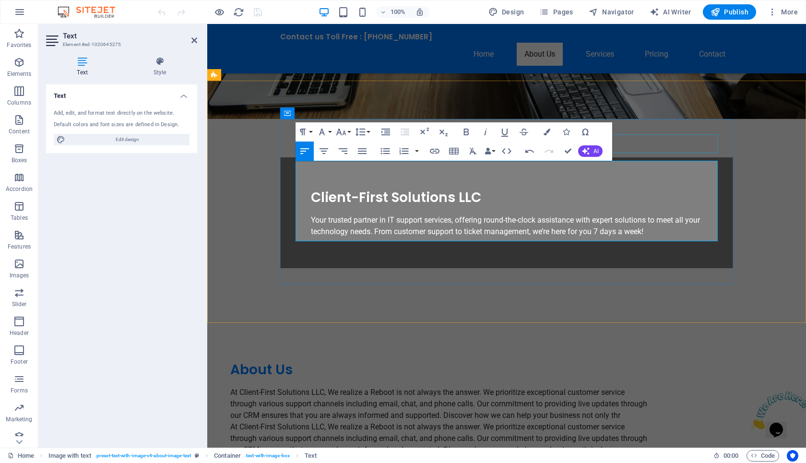
drag, startPoint x: 296, startPoint y: 166, endPoint x: 529, endPoint y: 130, distance: 235.6
click at [529, 345] on div "About Us At Client-First Solutions LLC, We realize a Reboot is not always the a…" at bounding box center [441, 428] width 453 height 166
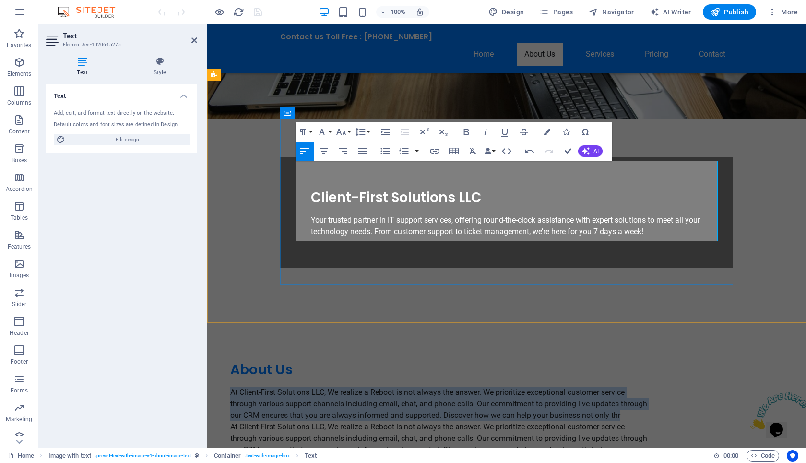
drag, startPoint x: 297, startPoint y: 168, endPoint x: 687, endPoint y: 190, distance: 391.4
click at [653, 387] on p "At Client-First Solutions LLC, We realize a Reboot is not always the answer. We…" at bounding box center [441, 404] width 422 height 35
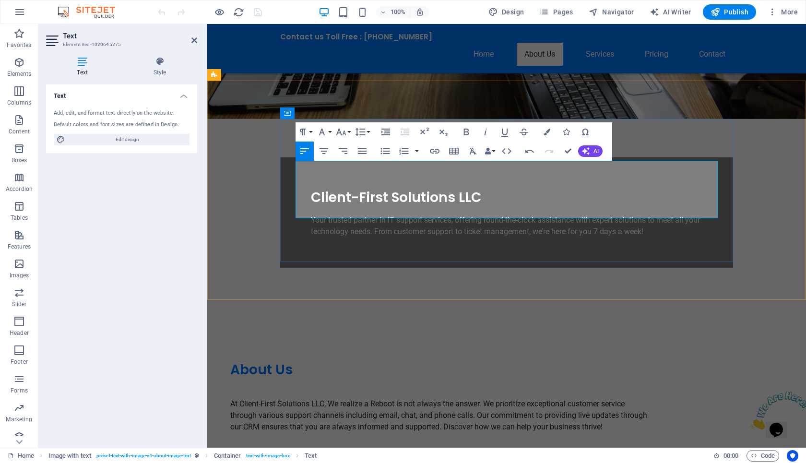
click at [297, 398] on p "At Client-First Solutions LLC, We realize a Reboot is not always the answer. We…" at bounding box center [441, 415] width 422 height 35
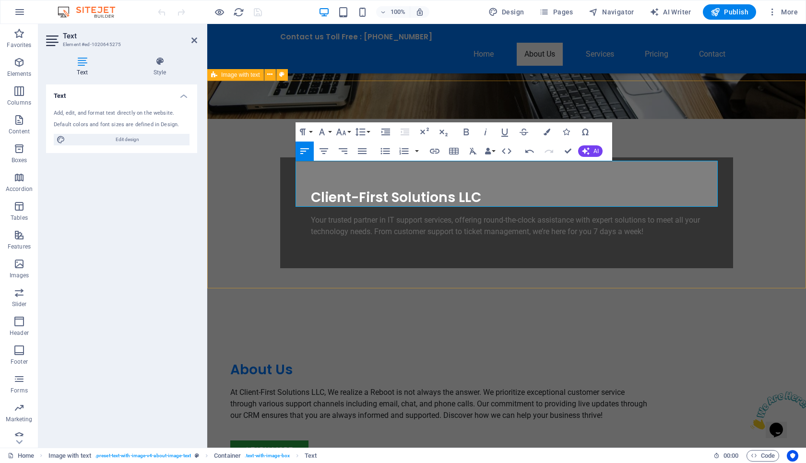
click at [263, 307] on div "About Us At Client-First Solutions LLC, We realize a Reboot is not always the a…" at bounding box center [506, 411] width 599 height 208
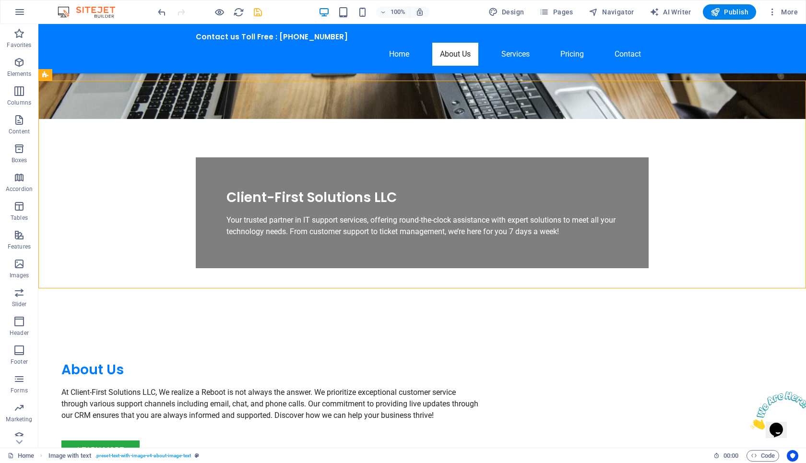
click at [262, 12] on icon "save" at bounding box center [258, 12] width 11 height 11
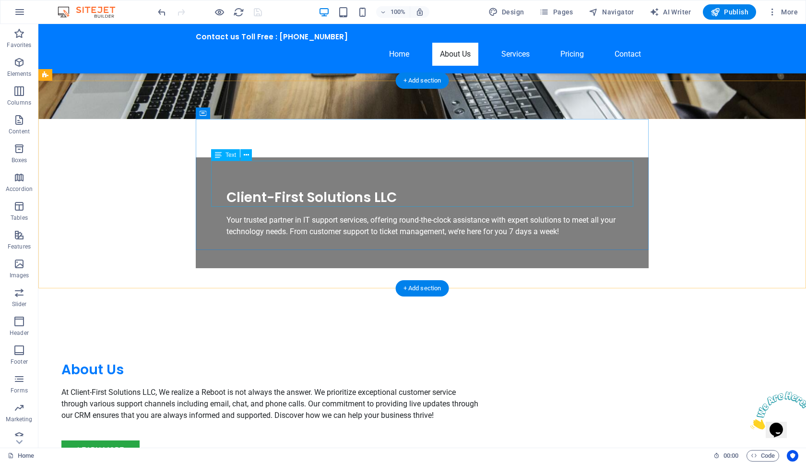
click at [319, 387] on p "At Client-First Solutions LLC, We realize a Reboot is not always the answer. We…" at bounding box center [272, 404] width 422 height 35
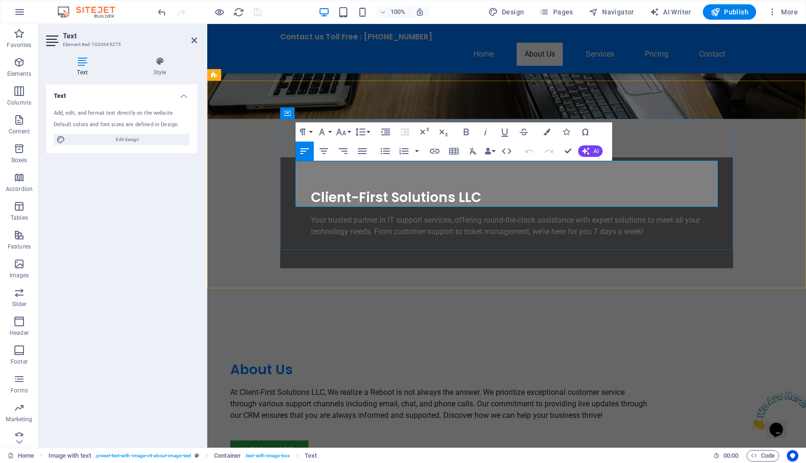
click at [335, 387] on p "At Client-First Solutions LLC, We realize a Reboot is not always the answer. We…" at bounding box center [441, 404] width 422 height 35
click at [653, 387] on p "At Client-First Solutions LLC, We realize a Reboot is not always the answer. We…" at bounding box center [441, 404] width 422 height 35
drag, startPoint x: 399, startPoint y: 193, endPoint x: 394, endPoint y: 145, distance: 47.8
click at [394, 361] on div "About Us At Client-First Solutions LLC, We realize a Reboot is not always the a…" at bounding box center [441, 411] width 422 height 100
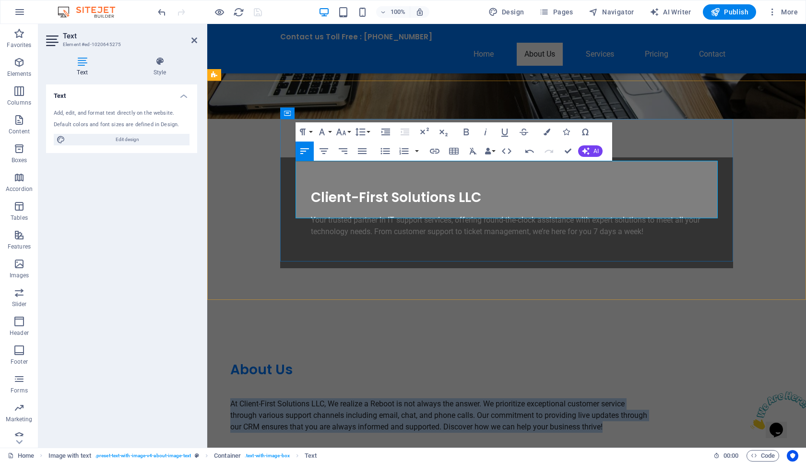
drag, startPoint x: 679, startPoint y: 200, endPoint x: 623, endPoint y: 162, distance: 67.8
click at [623, 387] on div "At Client-First Solutions LLC, We realize a Reboot is not always the answer. We…" at bounding box center [441, 416] width 422 height 58
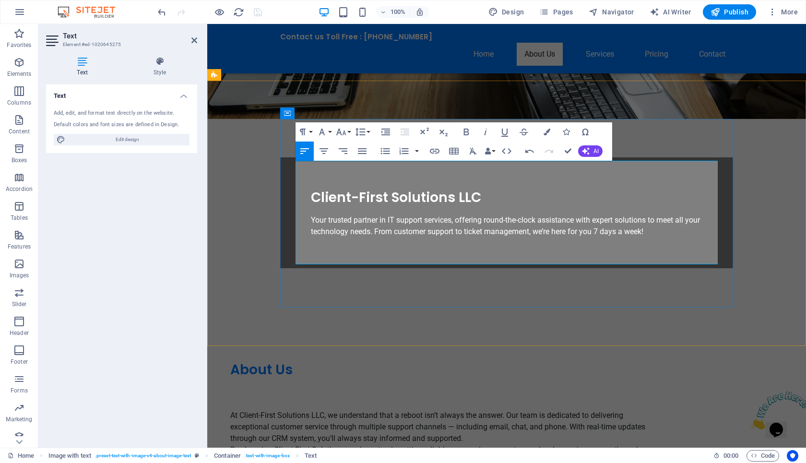
click at [311, 410] on p "At Client-First Solutions LLC, we understand that a reboot isn’t always the ans…" at bounding box center [441, 427] width 422 height 35
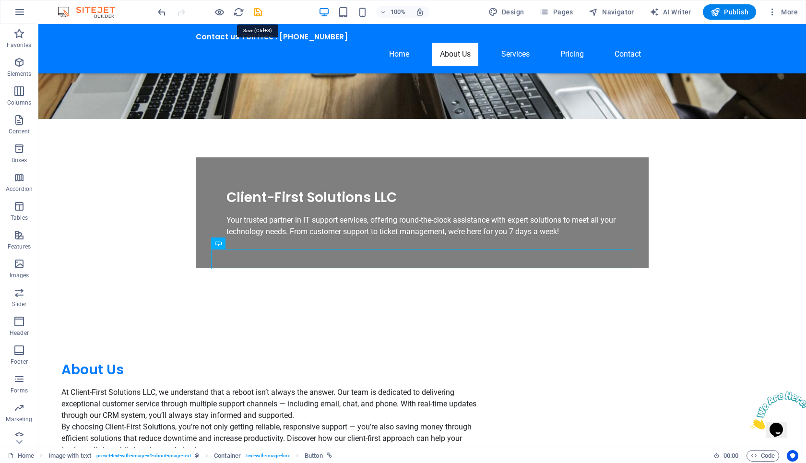
click at [257, 12] on icon "save" at bounding box center [258, 12] width 11 height 11
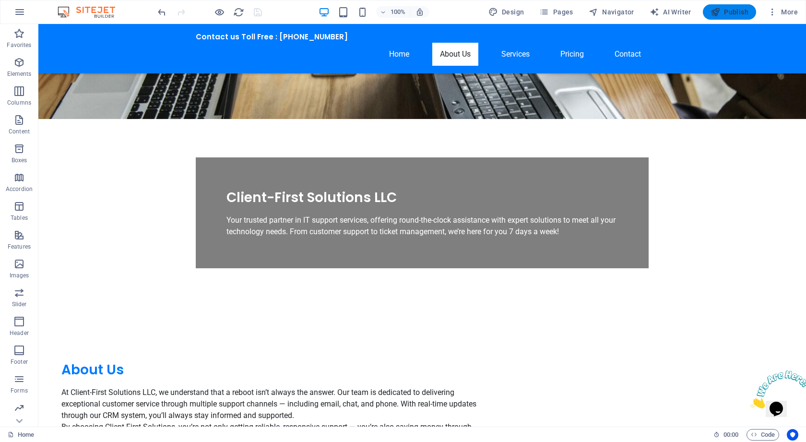
click at [750, 13] on button "Publish" at bounding box center [729, 11] width 53 height 15
